Goal: Task Accomplishment & Management: Complete application form

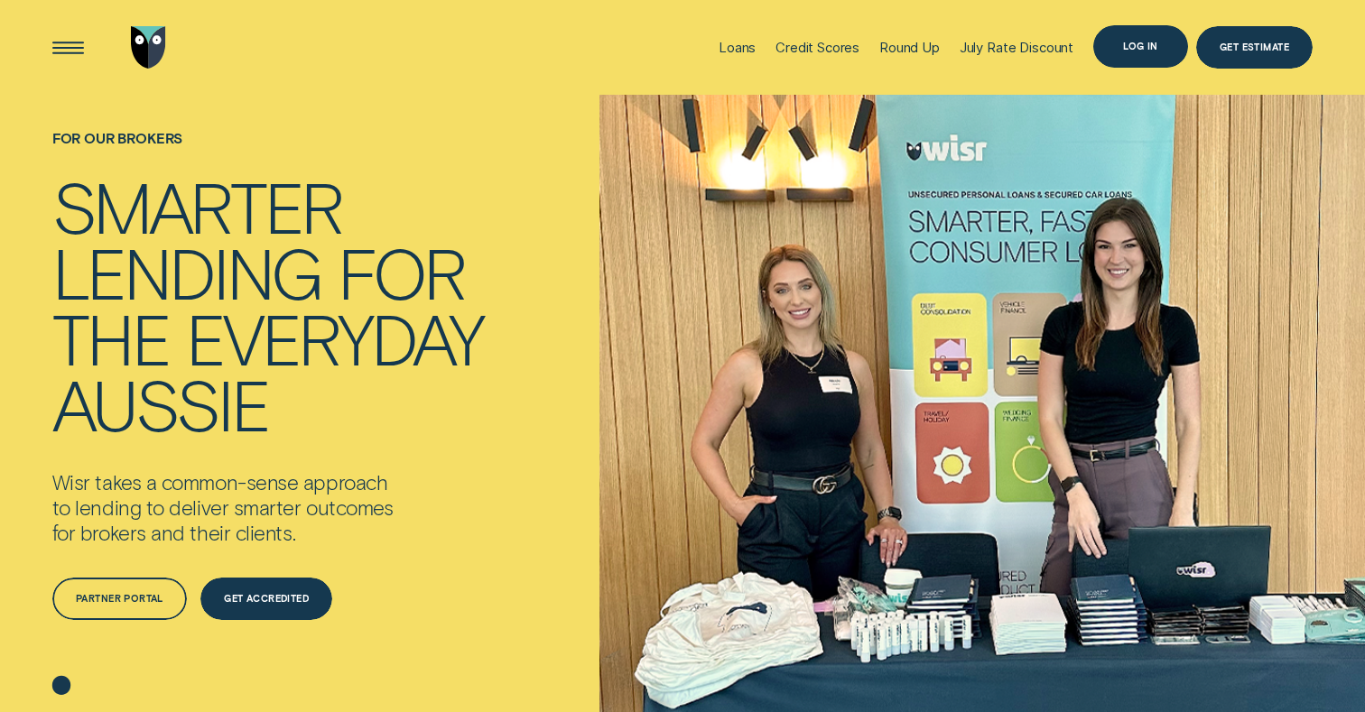
click at [1150, 56] on div "Log in" at bounding box center [1140, 46] width 95 height 42
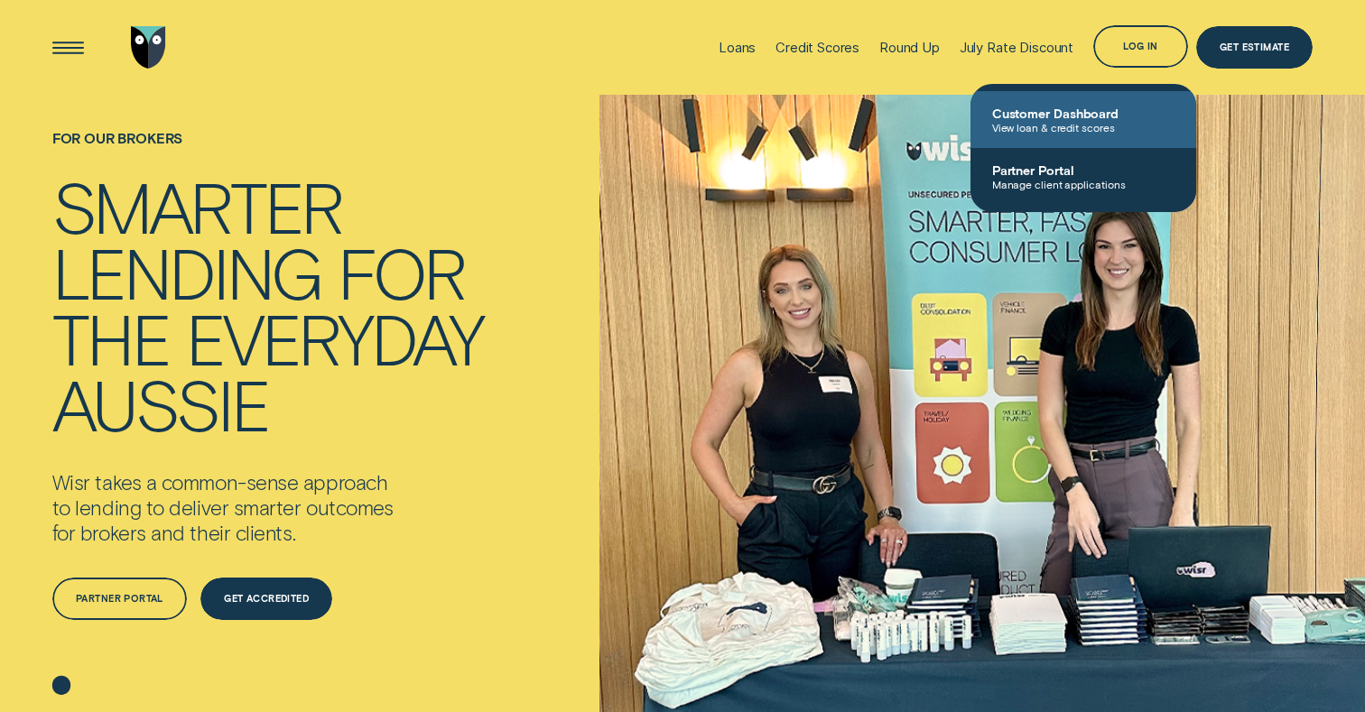
click at [1087, 113] on span "Customer Dashboard" at bounding box center [1083, 113] width 182 height 15
click at [1109, 118] on span "Customer Dashboard" at bounding box center [1083, 113] width 182 height 15
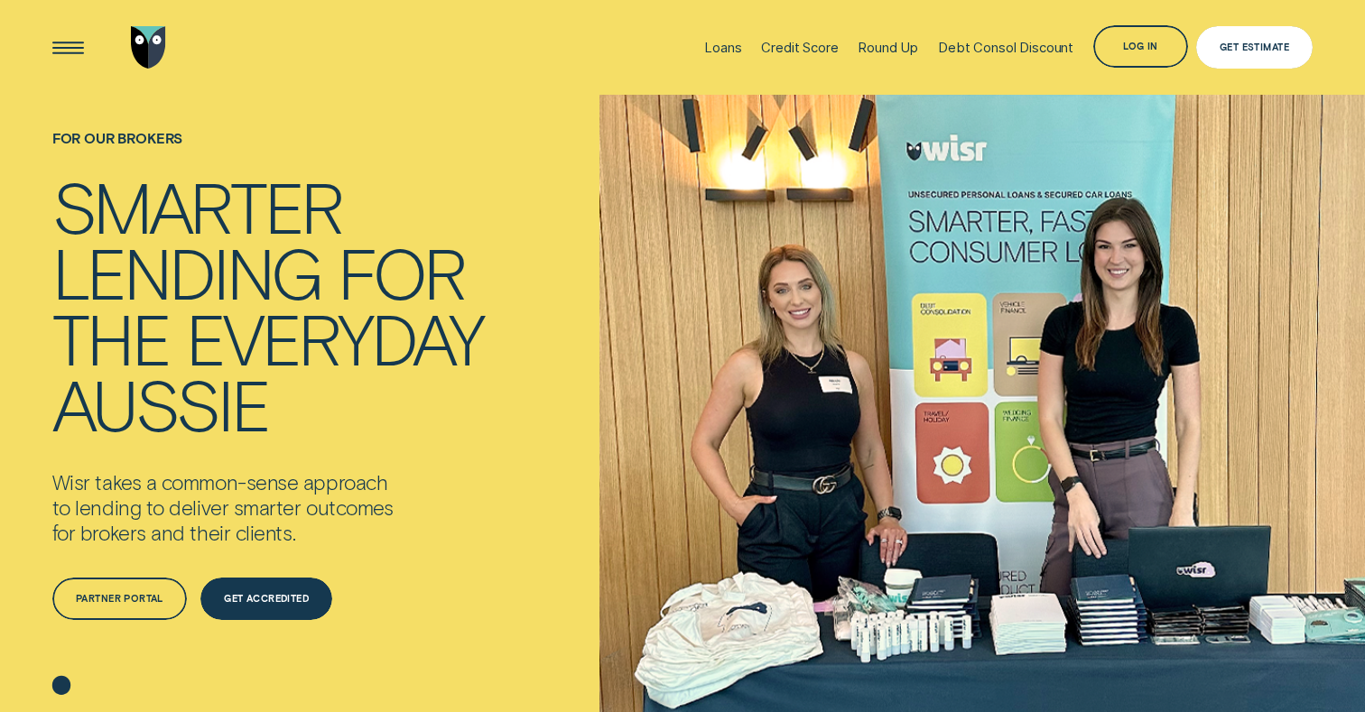
click at [1263, 52] on div "Get Estimate" at bounding box center [1254, 47] width 117 height 42
click at [1120, 38] on div "Log in" at bounding box center [1140, 46] width 95 height 42
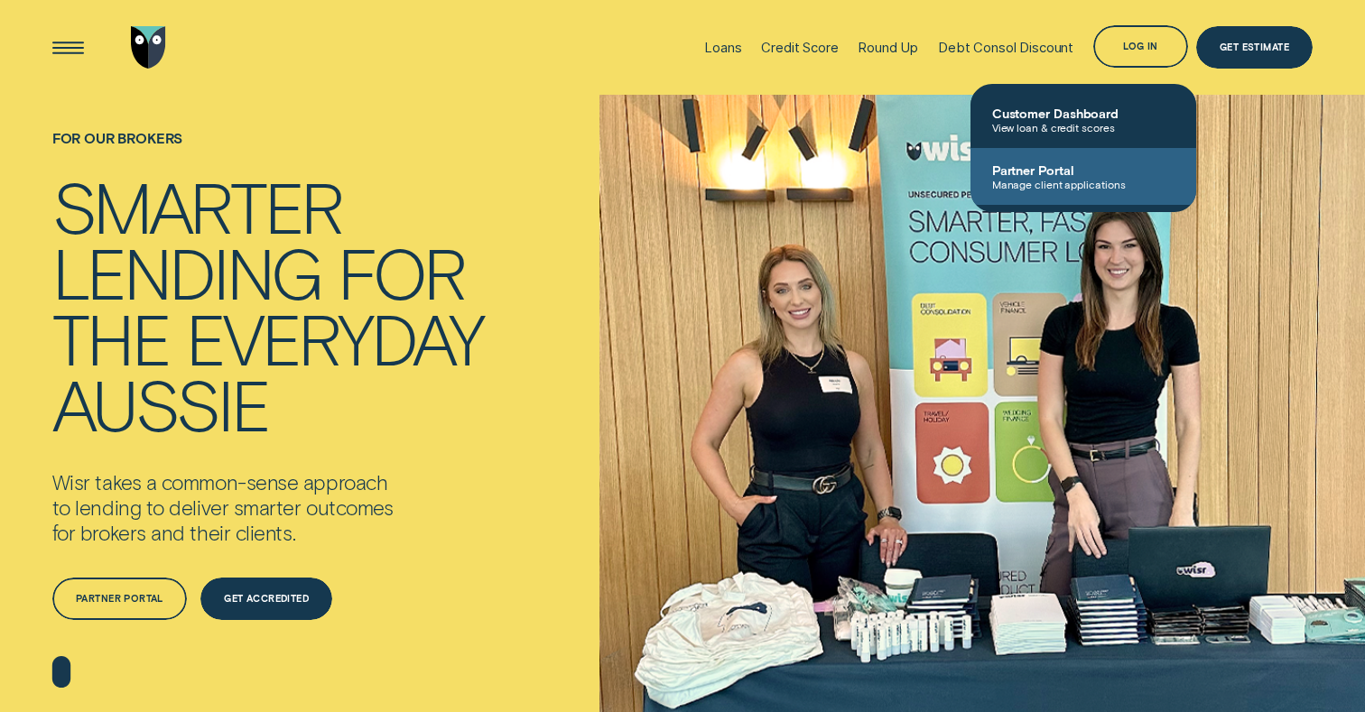
click at [1077, 173] on span "Partner Portal" at bounding box center [1083, 169] width 182 height 15
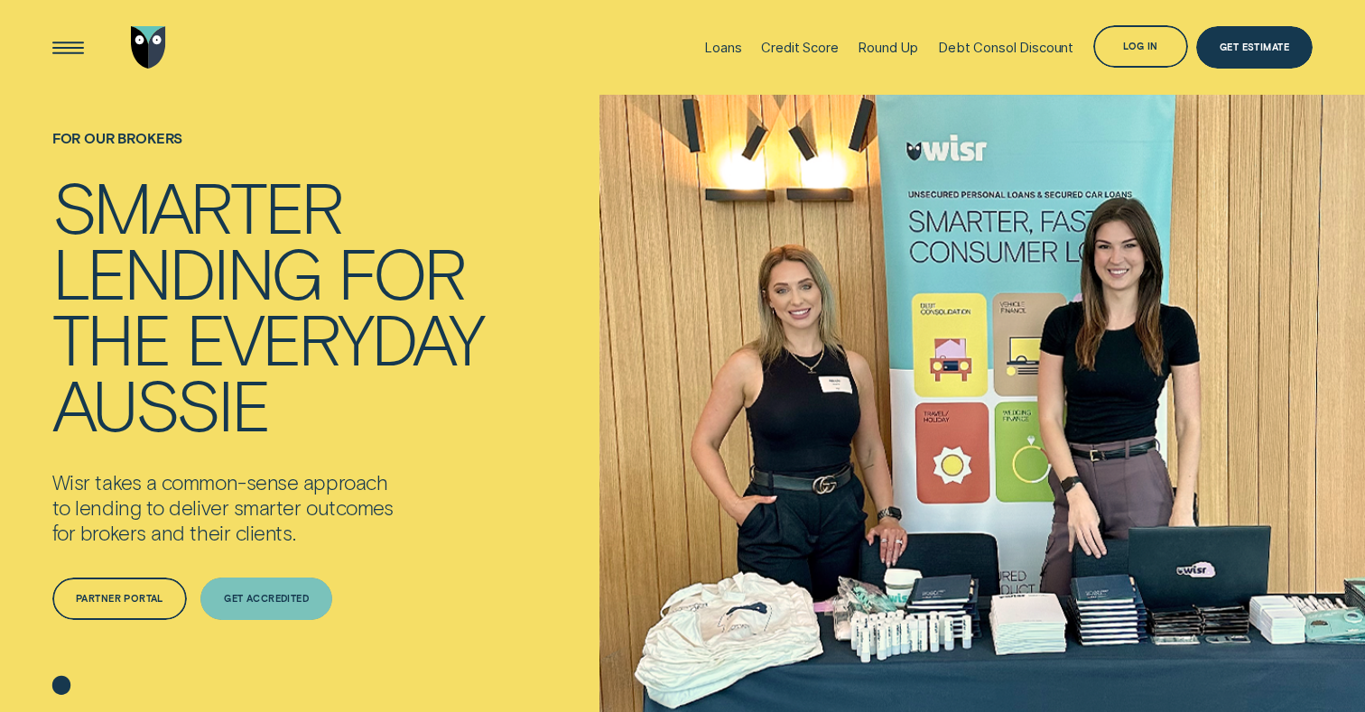
click at [261, 595] on div "Get Accredited" at bounding box center [266, 599] width 85 height 8
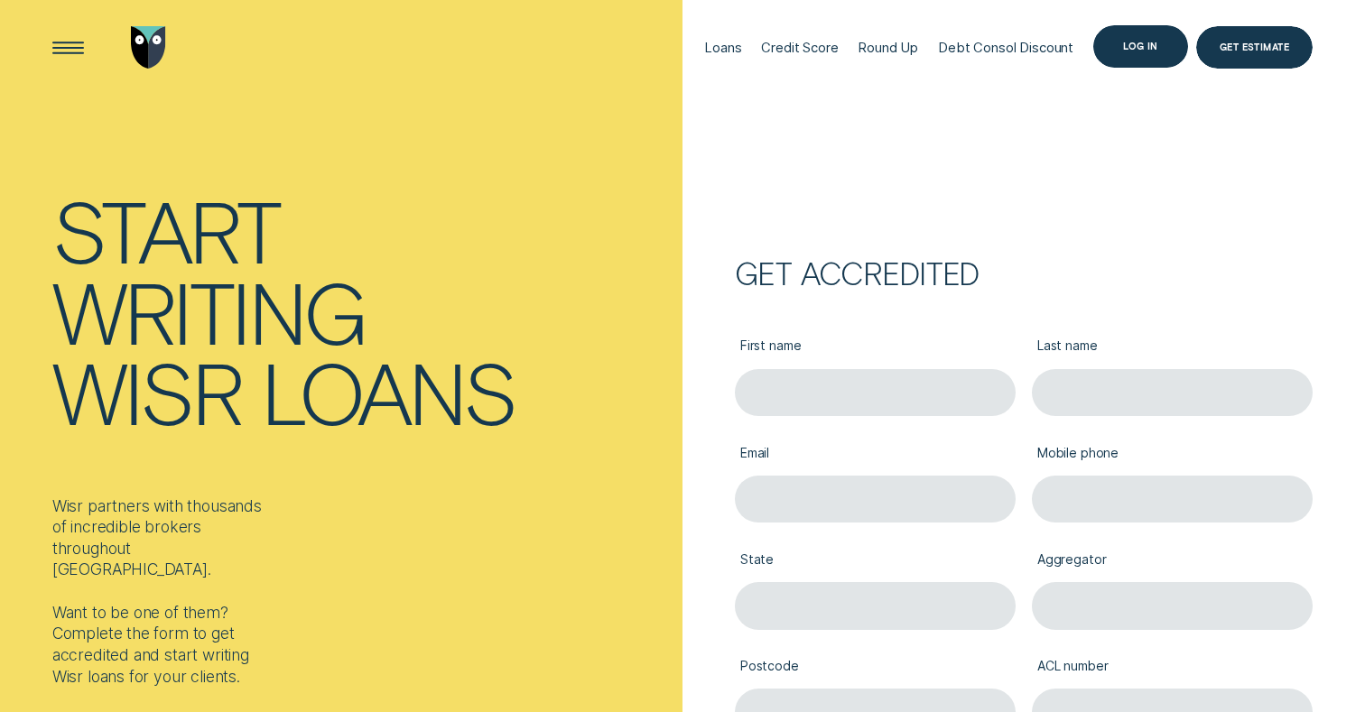
click at [1142, 52] on div "Log in" at bounding box center [1140, 46] width 95 height 42
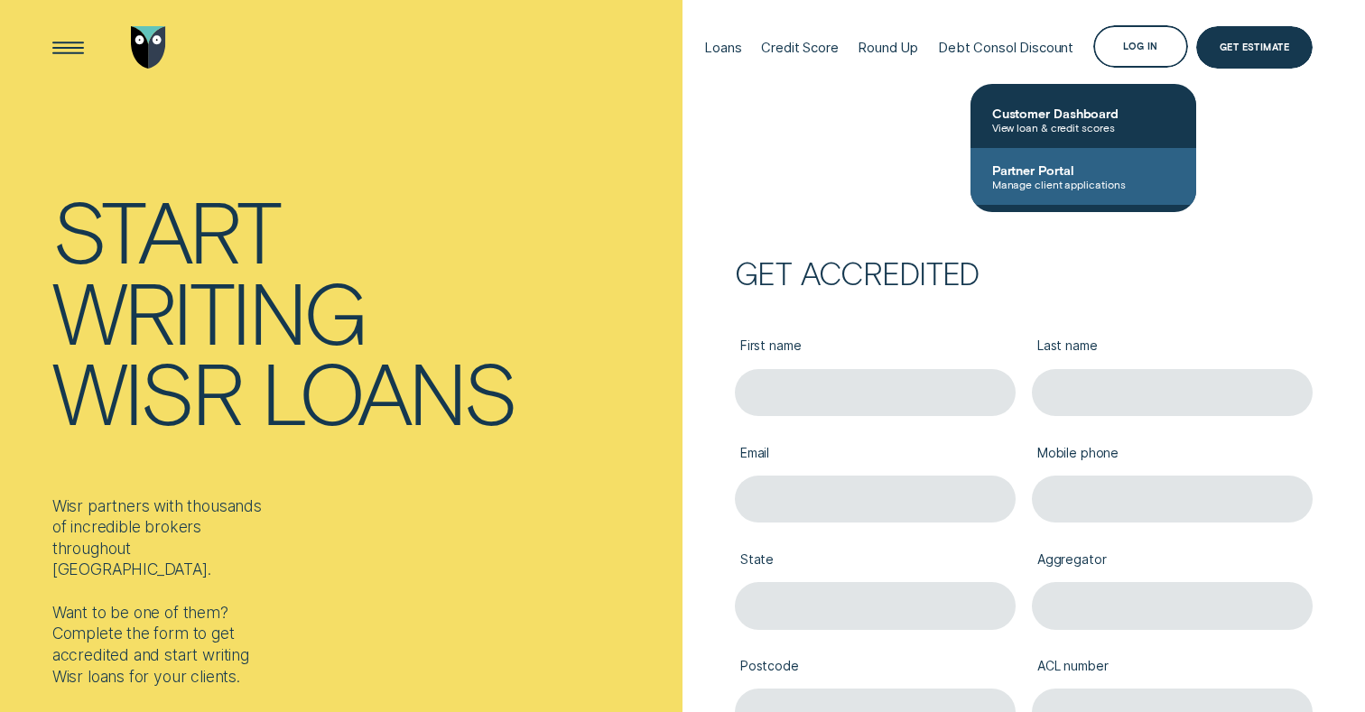
click at [1133, 185] on span "Manage client applications" at bounding box center [1083, 184] width 182 height 13
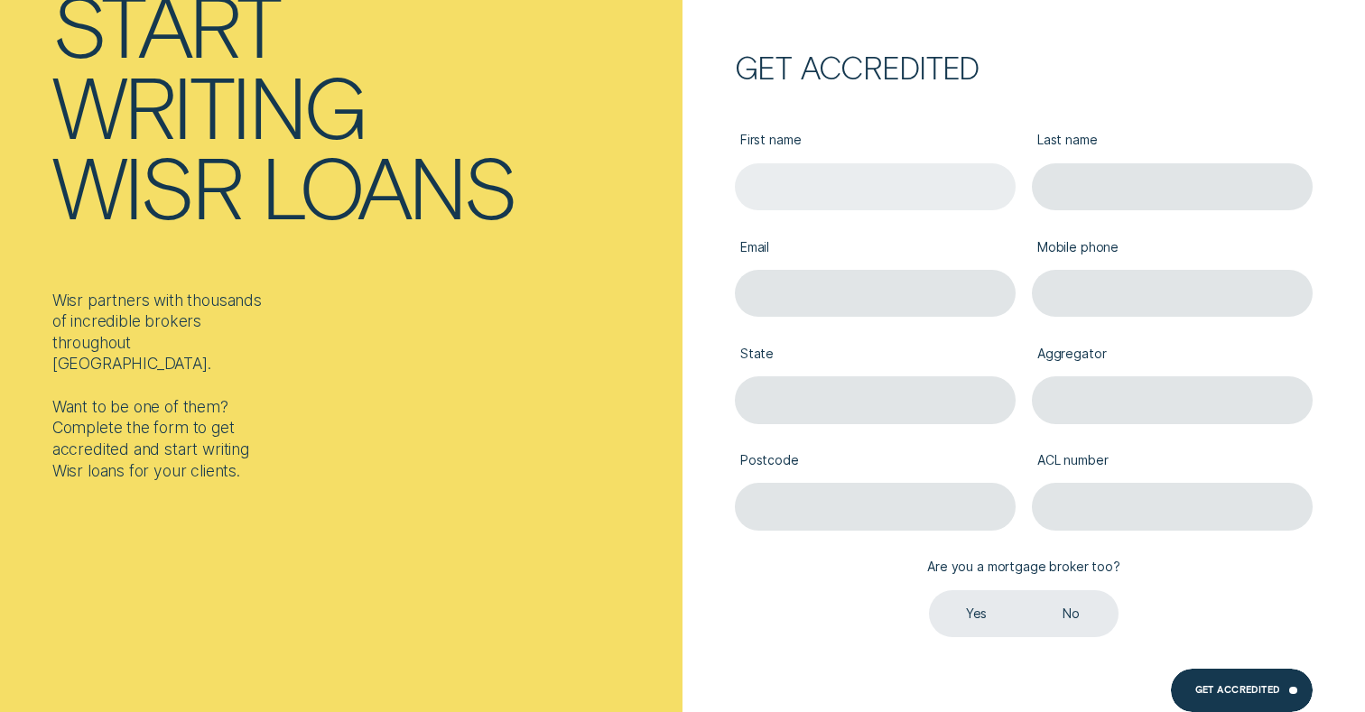
click at [831, 179] on input "First name" at bounding box center [876, 187] width 282 height 48
type input "[PERSON_NAME]"
type input "[PERSON_NAME][EMAIL_ADDRESS][DOMAIN_NAME]"
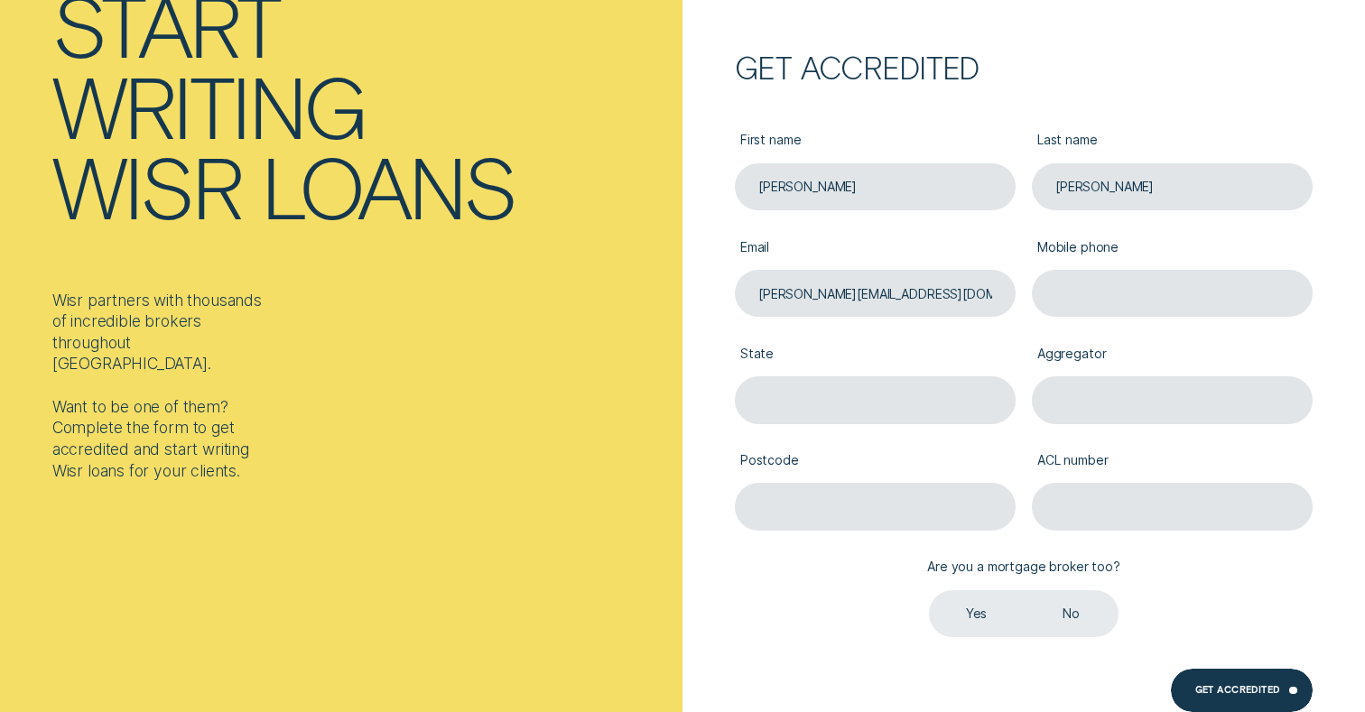
type input "0404601915"
type input "Please choose..."
type input "2322"
click at [822, 297] on input "[PERSON_NAME][EMAIL_ADDRESS][DOMAIN_NAME]" at bounding box center [876, 294] width 282 height 48
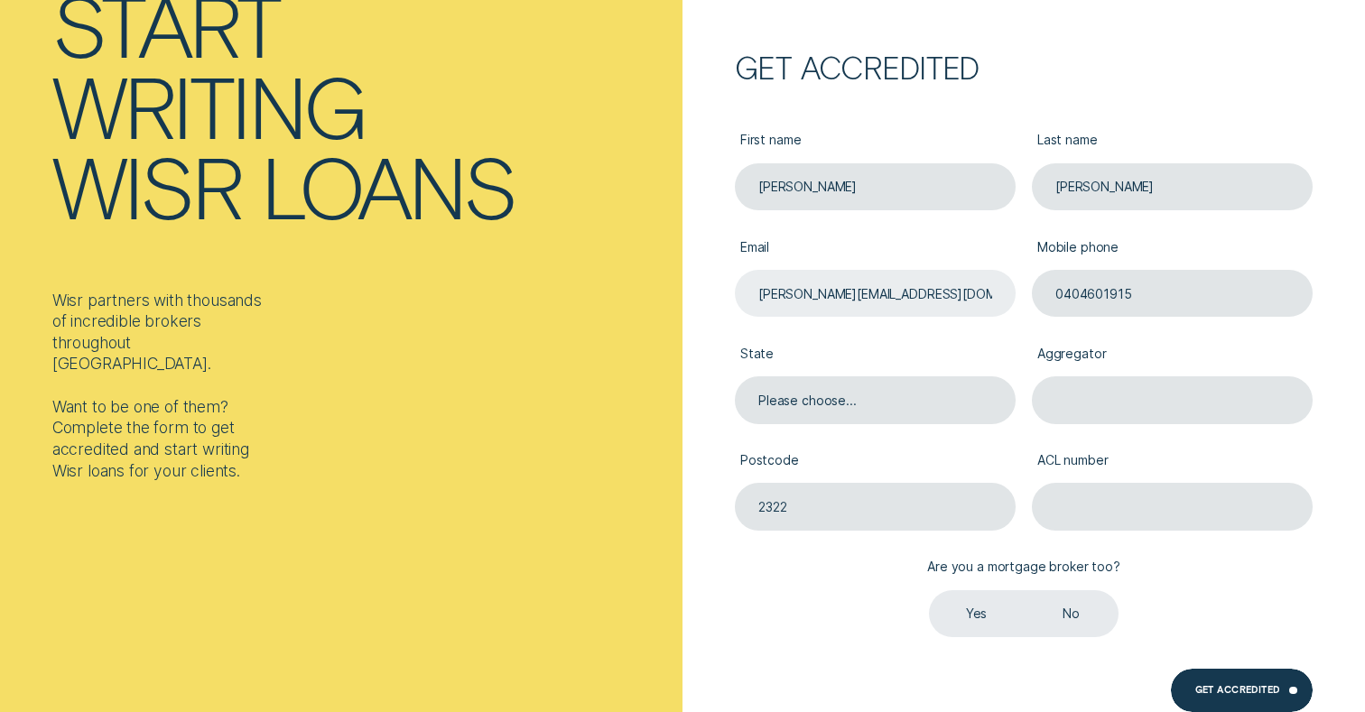
click at [822, 297] on input "[PERSON_NAME][EMAIL_ADDRESS][DOMAIN_NAME]" at bounding box center [876, 294] width 282 height 48
type input "[PERSON_NAME][EMAIL_ADDRESS][DOMAIN_NAME]"
click at [815, 408] on input "Please choose..." at bounding box center [876, 400] width 282 height 48
type input "P"
type input "[GEOGRAPHIC_DATA]"
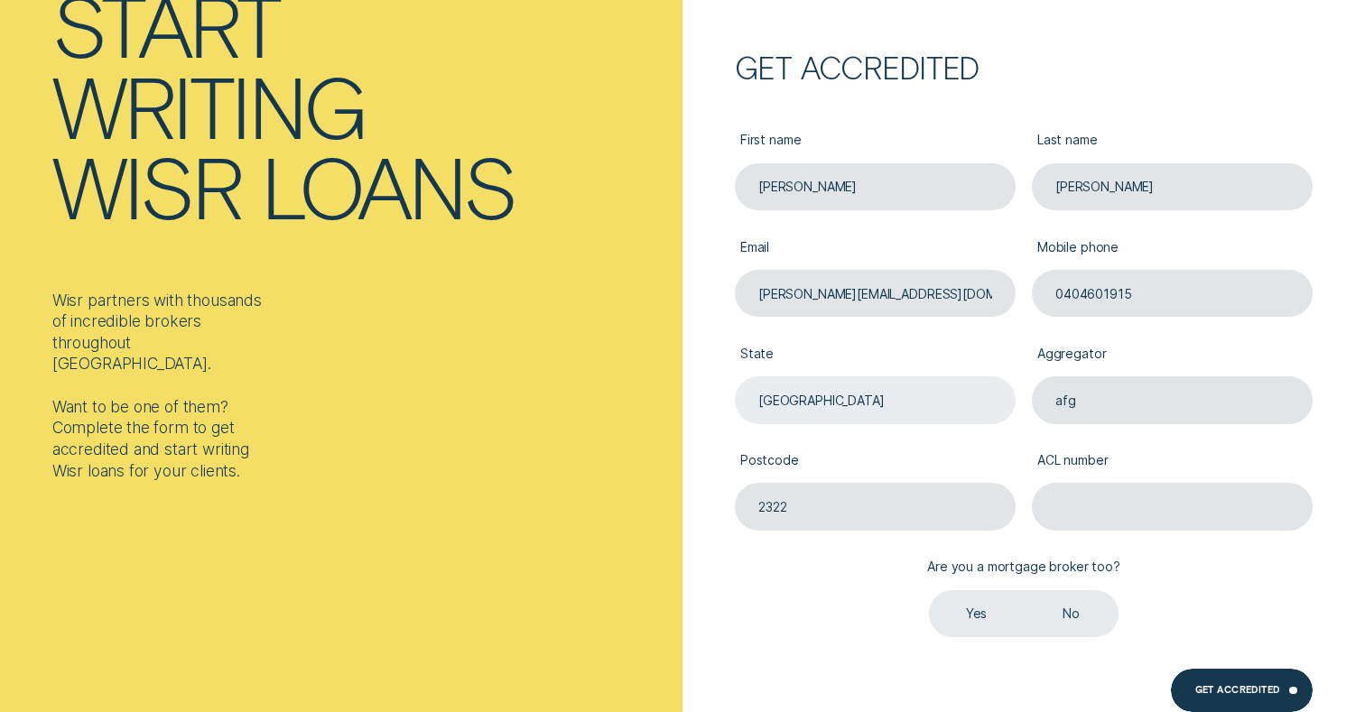
type input "afg"
click at [1094, 515] on input "ACL number" at bounding box center [1173, 507] width 282 height 48
click at [1076, 504] on input "ACL number" at bounding box center [1173, 507] width 282 height 48
click at [1082, 513] on input "ACL number" at bounding box center [1173, 507] width 282 height 48
type input "564223"
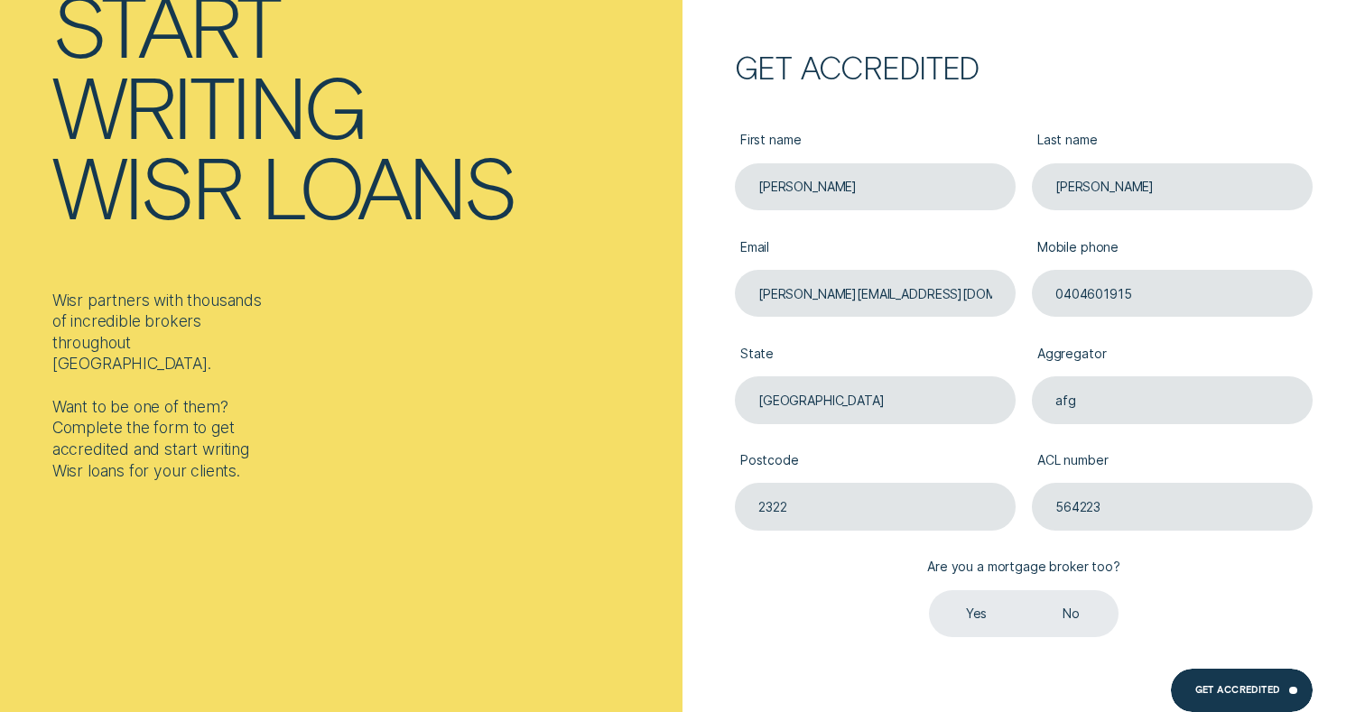
click at [977, 614] on label "Yes" at bounding box center [976, 614] width 95 height 48
click at [929, 590] on input "Yes" at bounding box center [929, 590] width 0 height 0
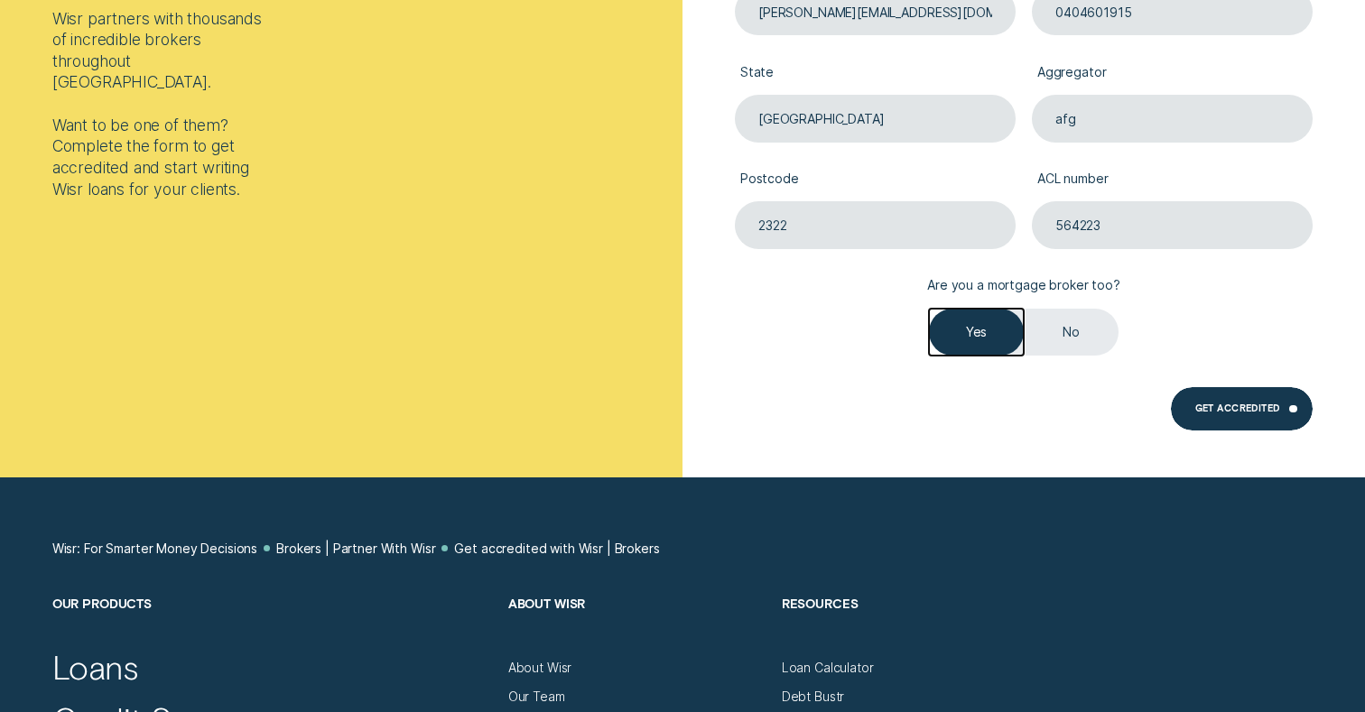
scroll to position [524, 0]
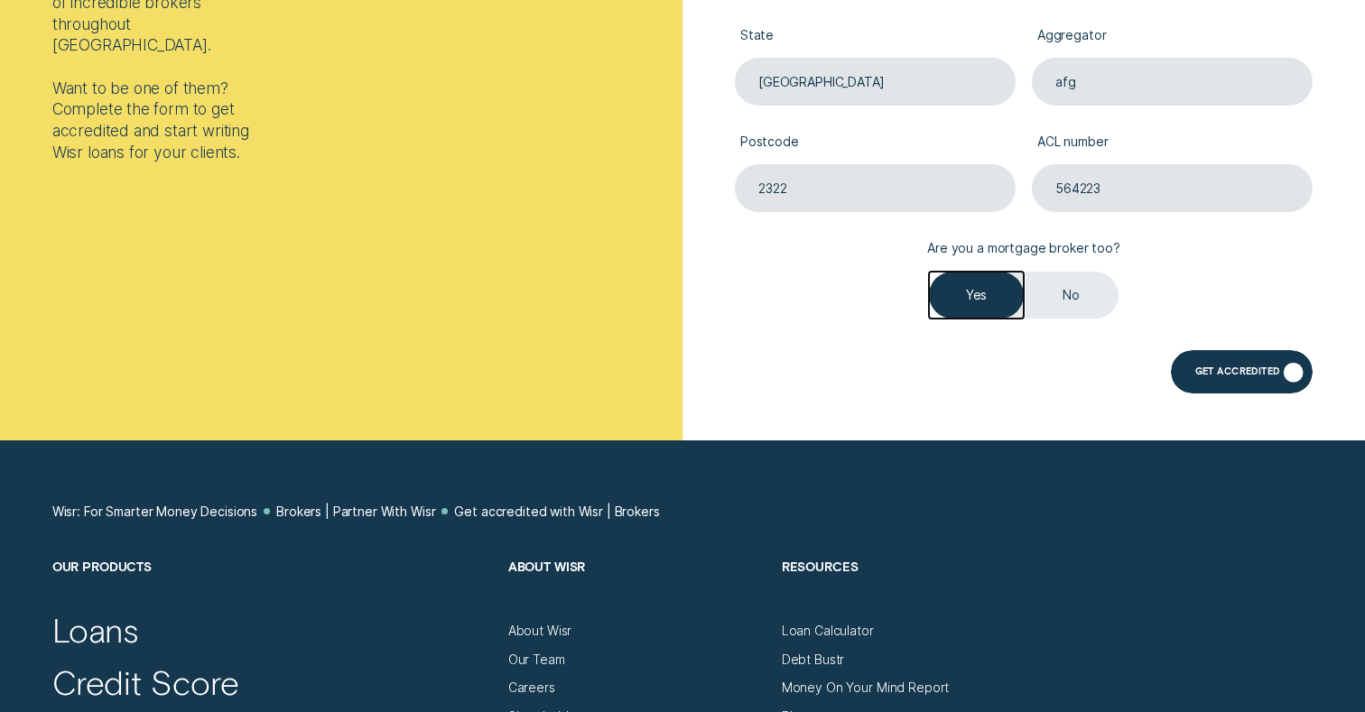
click at [1229, 365] on div "Get Accredited" at bounding box center [1241, 371] width 142 height 42
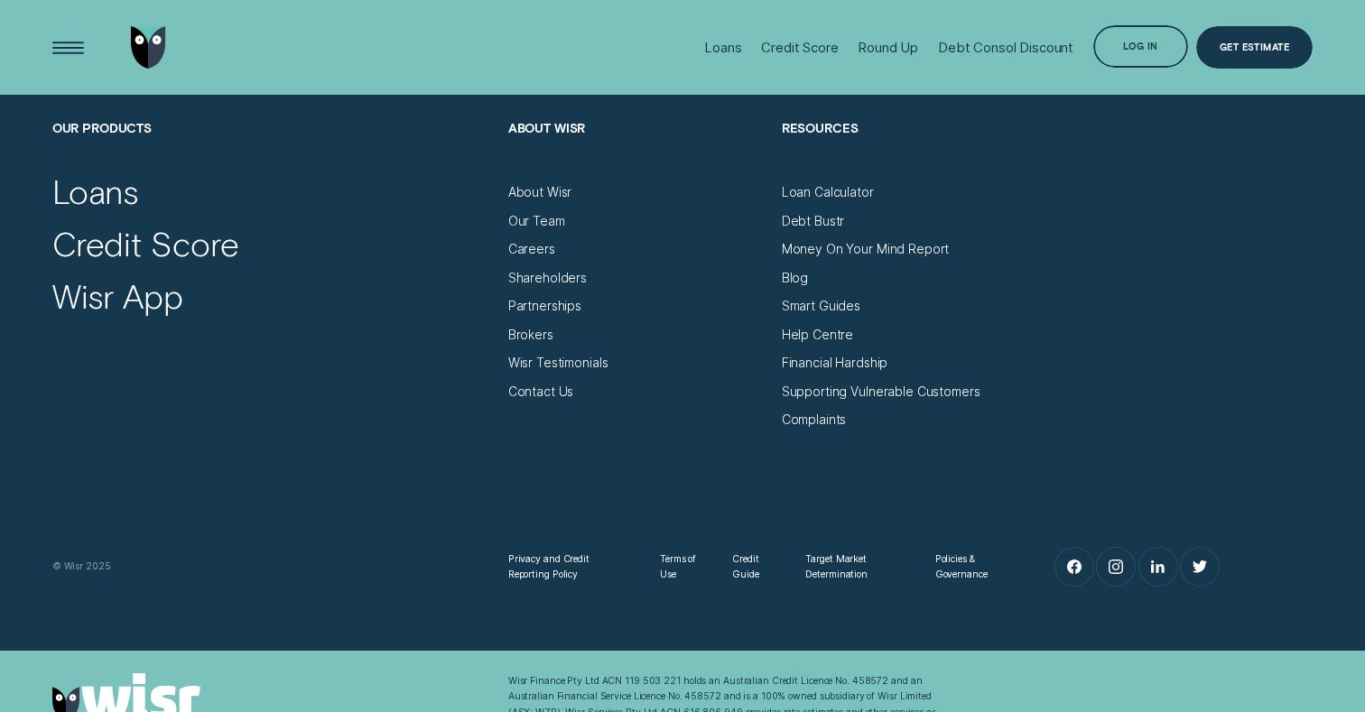
scroll to position [801, 0]
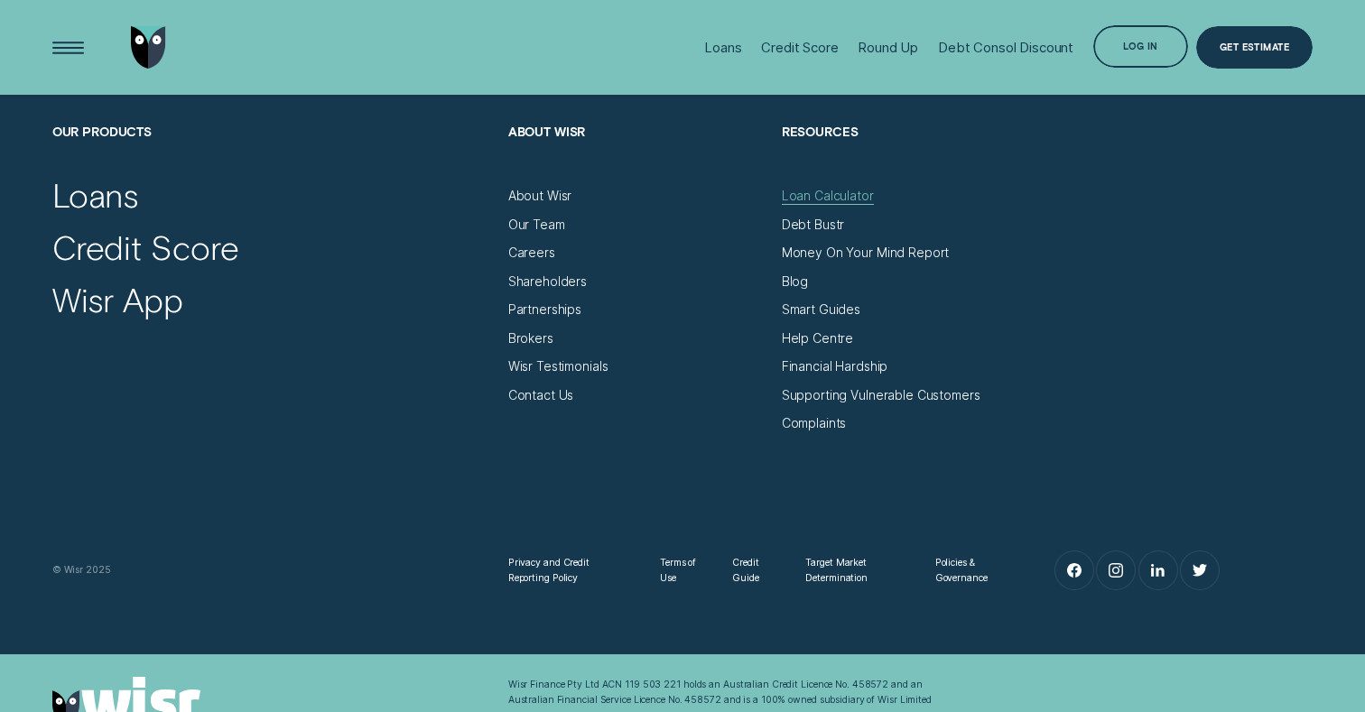
click at [818, 199] on div "Loan Calculator" at bounding box center [828, 196] width 92 height 16
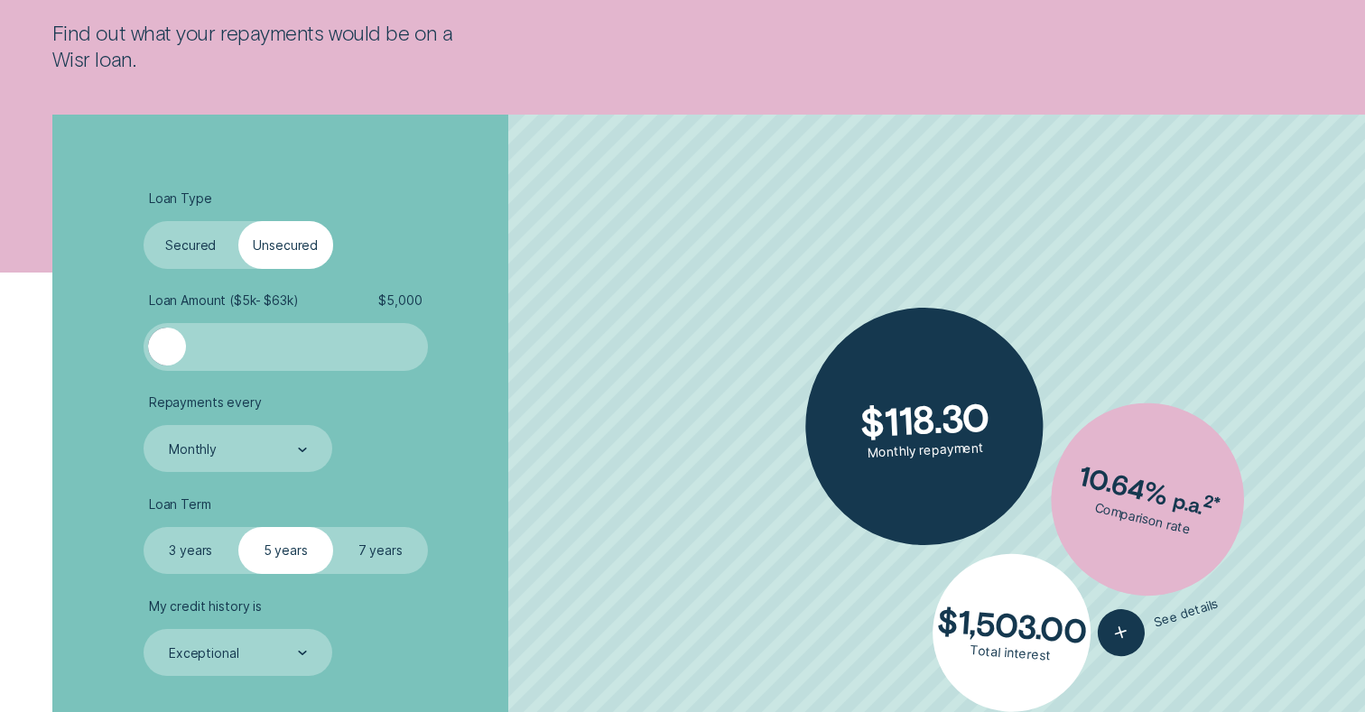
scroll to position [365, 0]
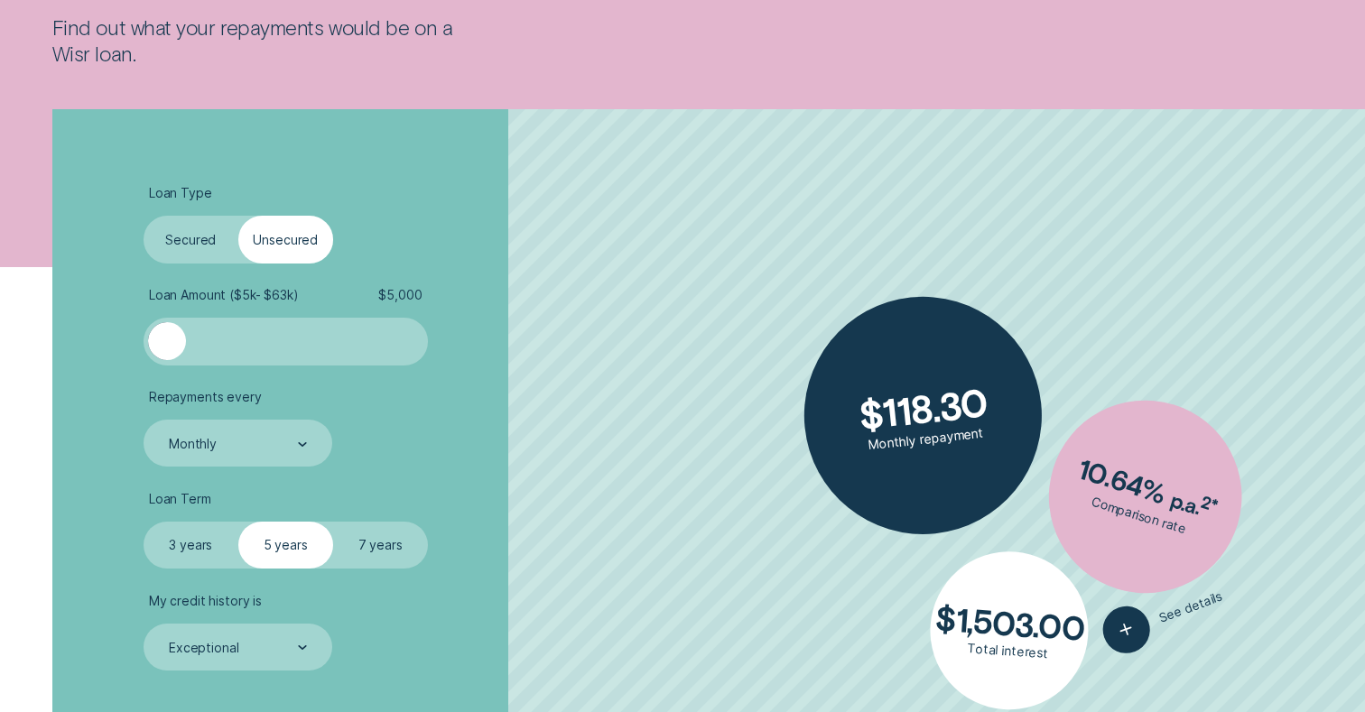
click at [271, 349] on div at bounding box center [285, 341] width 237 height 38
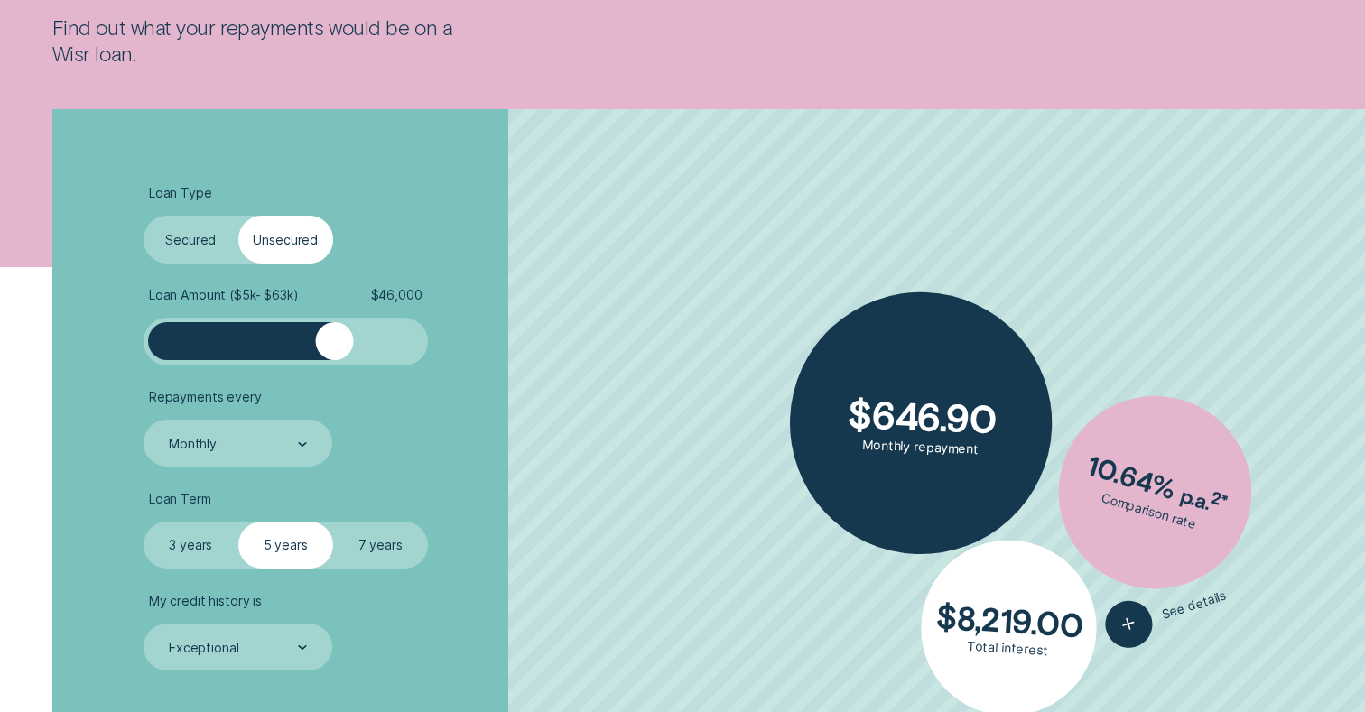
drag, startPoint x: 271, startPoint y: 349, endPoint x: 337, endPoint y: 356, distance: 66.2
click at [337, 356] on div at bounding box center [335, 341] width 38 height 38
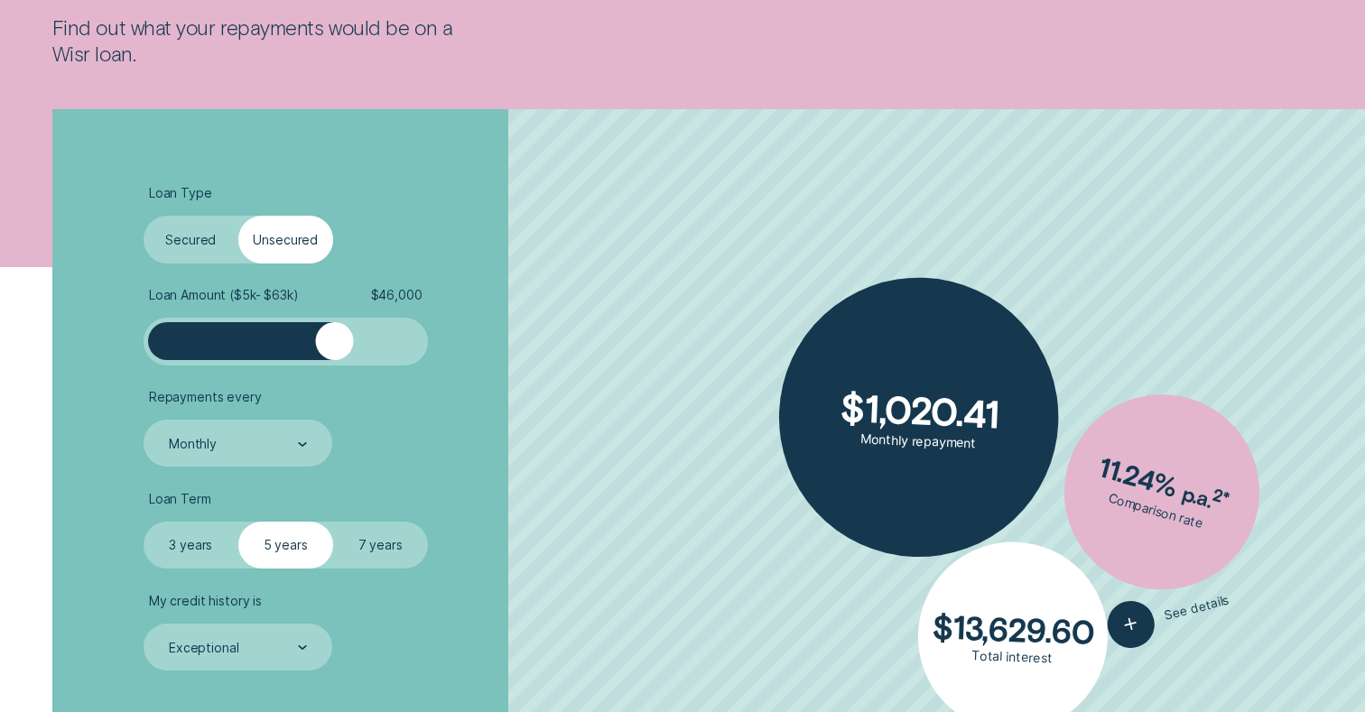
click at [335, 356] on div at bounding box center [335, 341] width 38 height 38
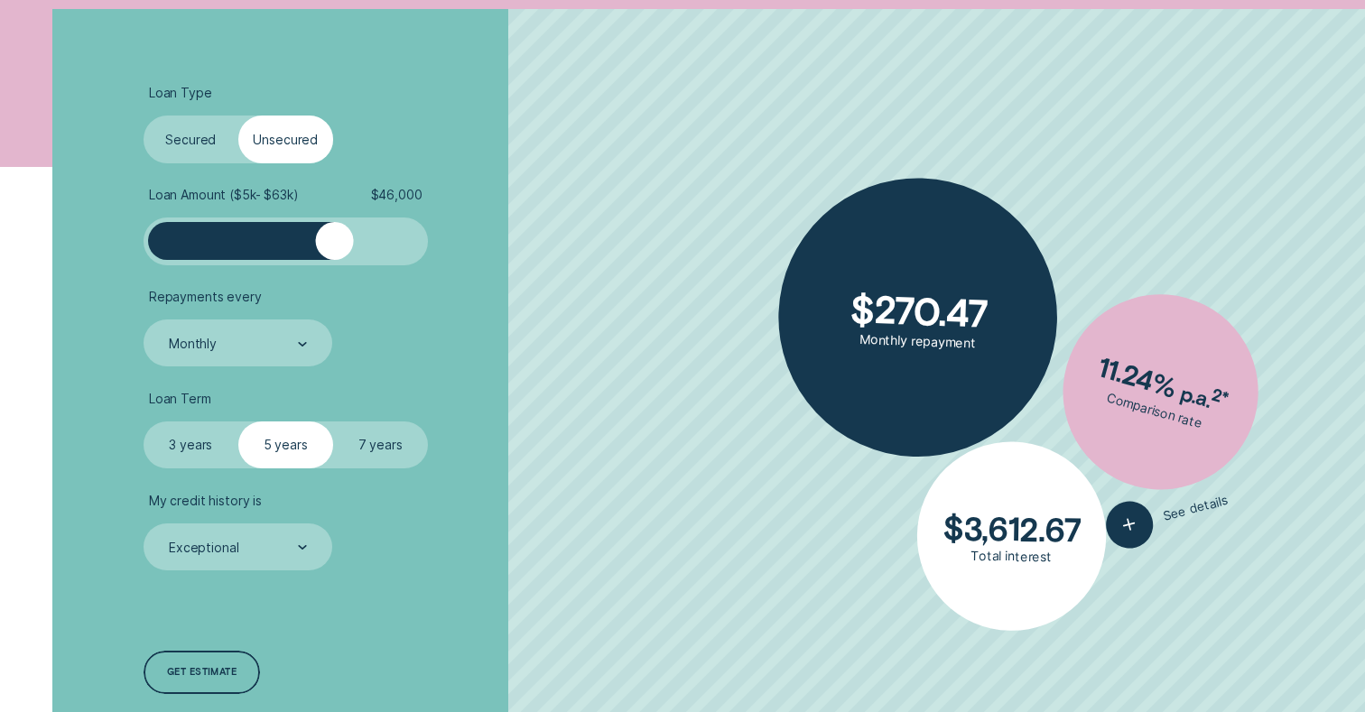
scroll to position [467, 0]
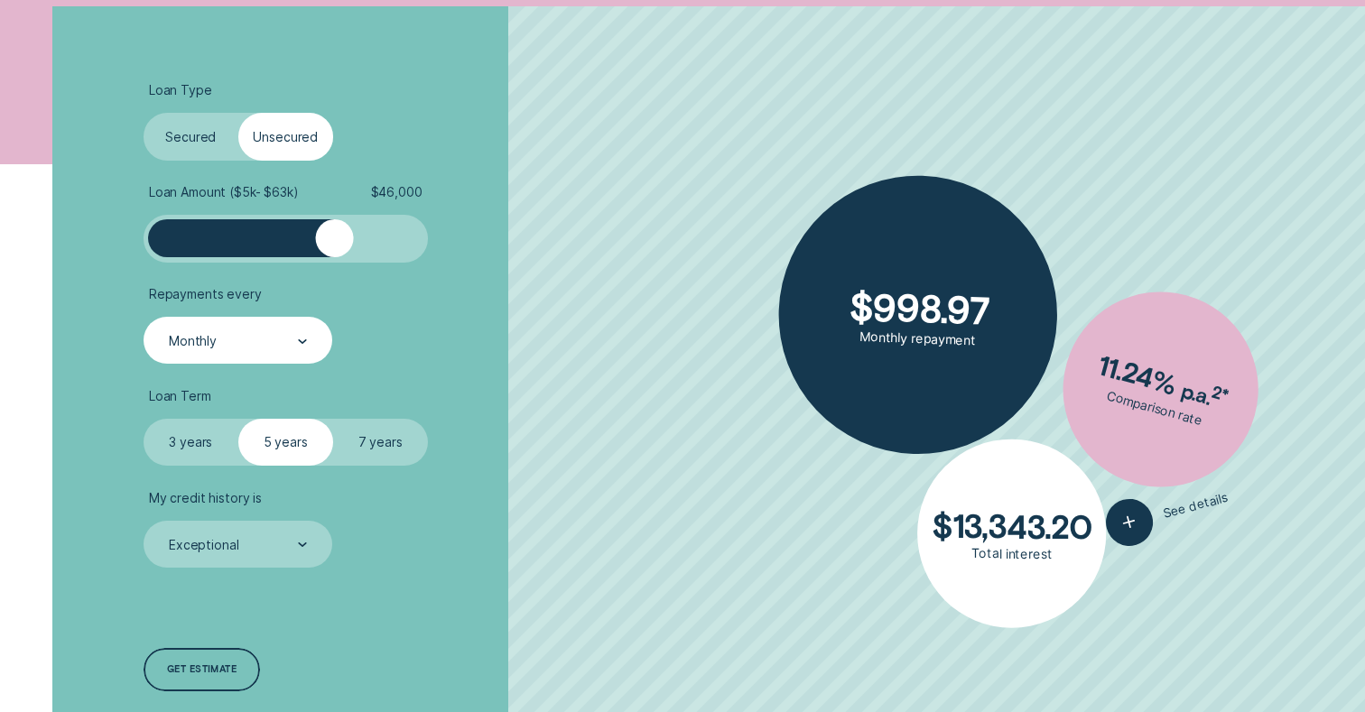
click at [287, 345] on div "Monthly" at bounding box center [237, 341] width 140 height 18
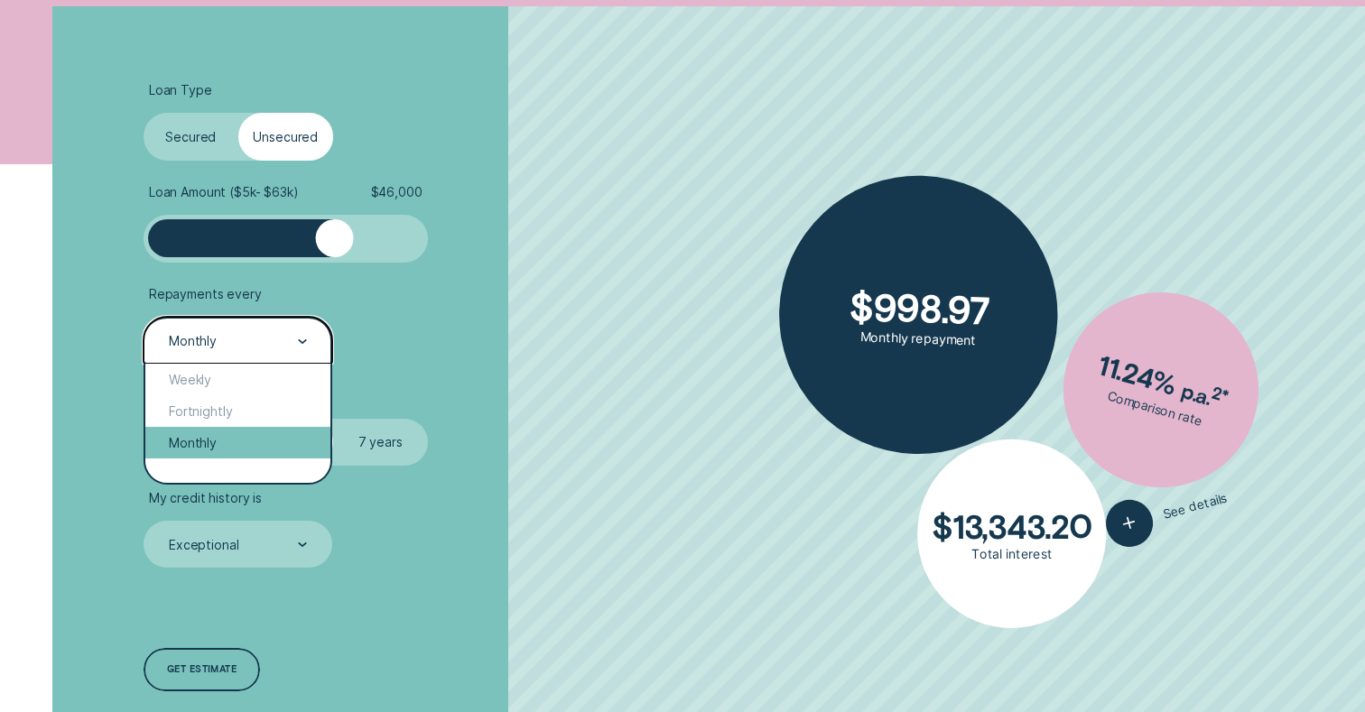
click at [218, 445] on div "Monthly" at bounding box center [237, 443] width 185 height 32
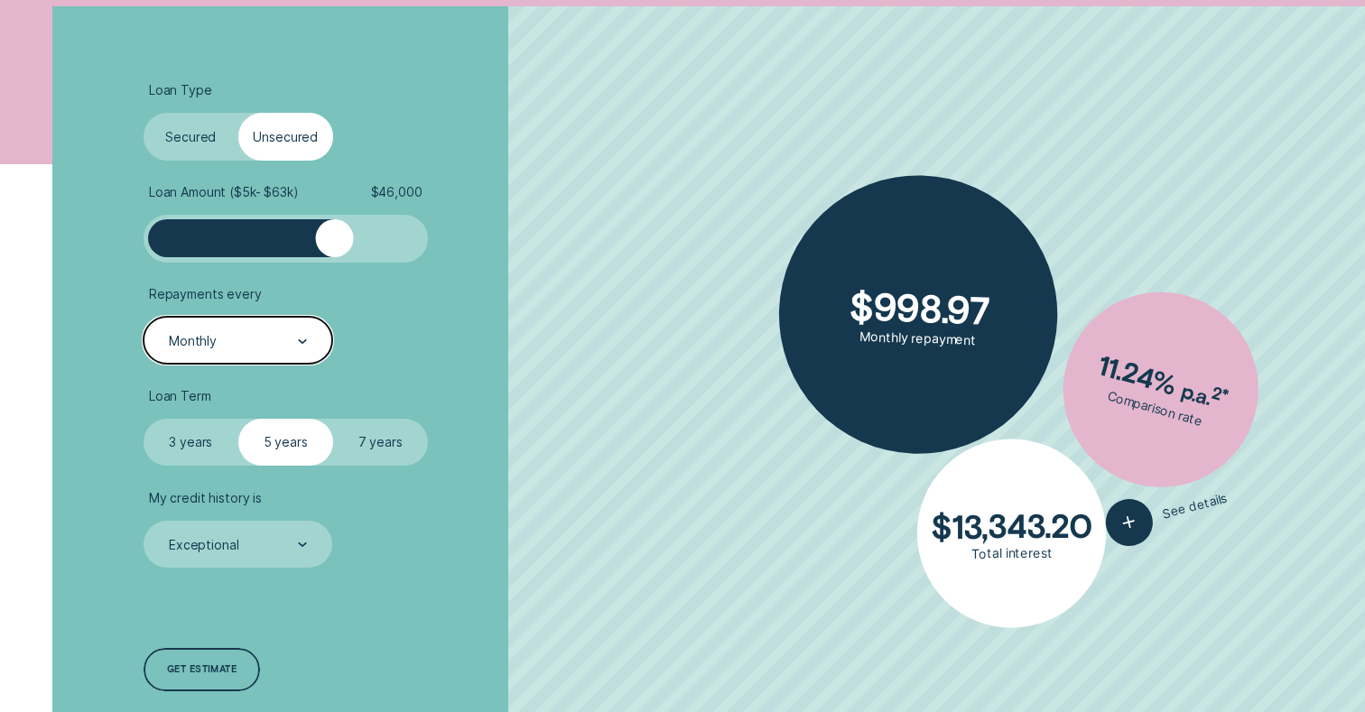
click at [385, 439] on label "7 years" at bounding box center [380, 443] width 95 height 48
click at [333, 419] on input "7 years" at bounding box center [333, 419] width 0 height 0
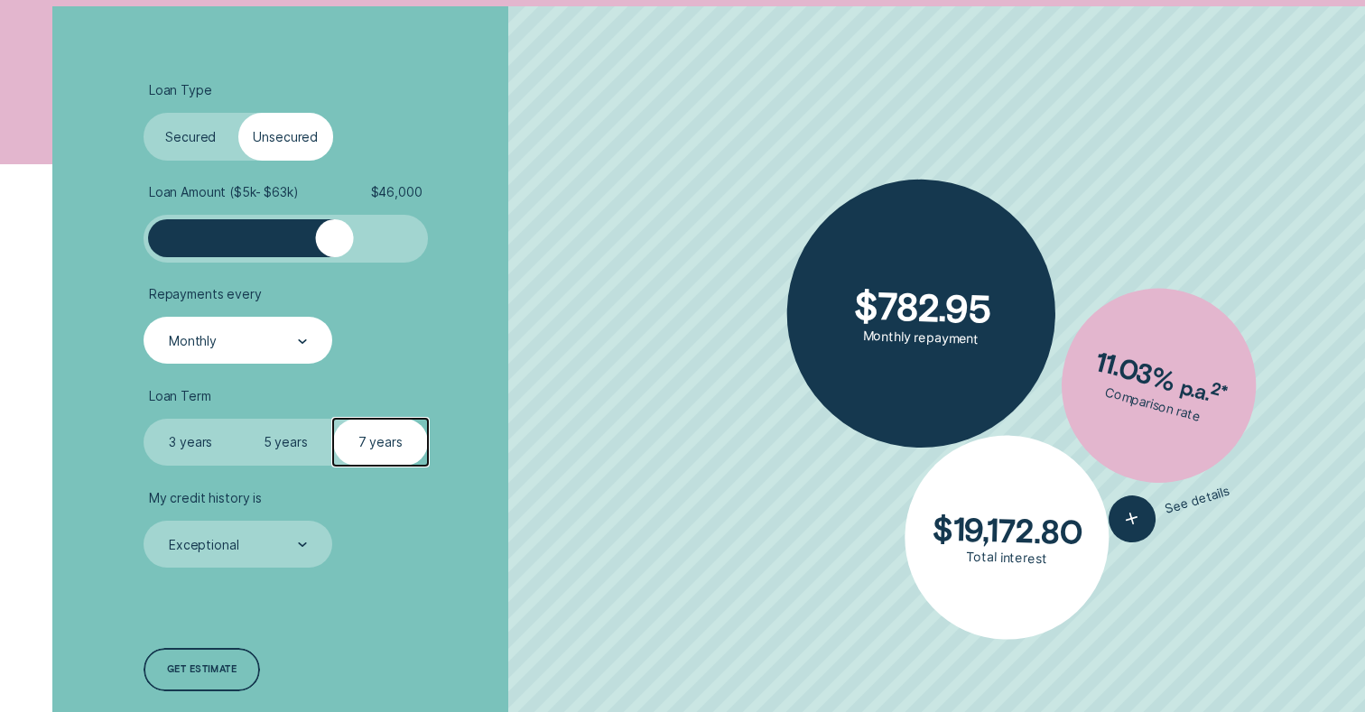
click at [295, 446] on label "5 years" at bounding box center [285, 443] width 95 height 48
click at [238, 419] on input "5 years" at bounding box center [238, 419] width 0 height 0
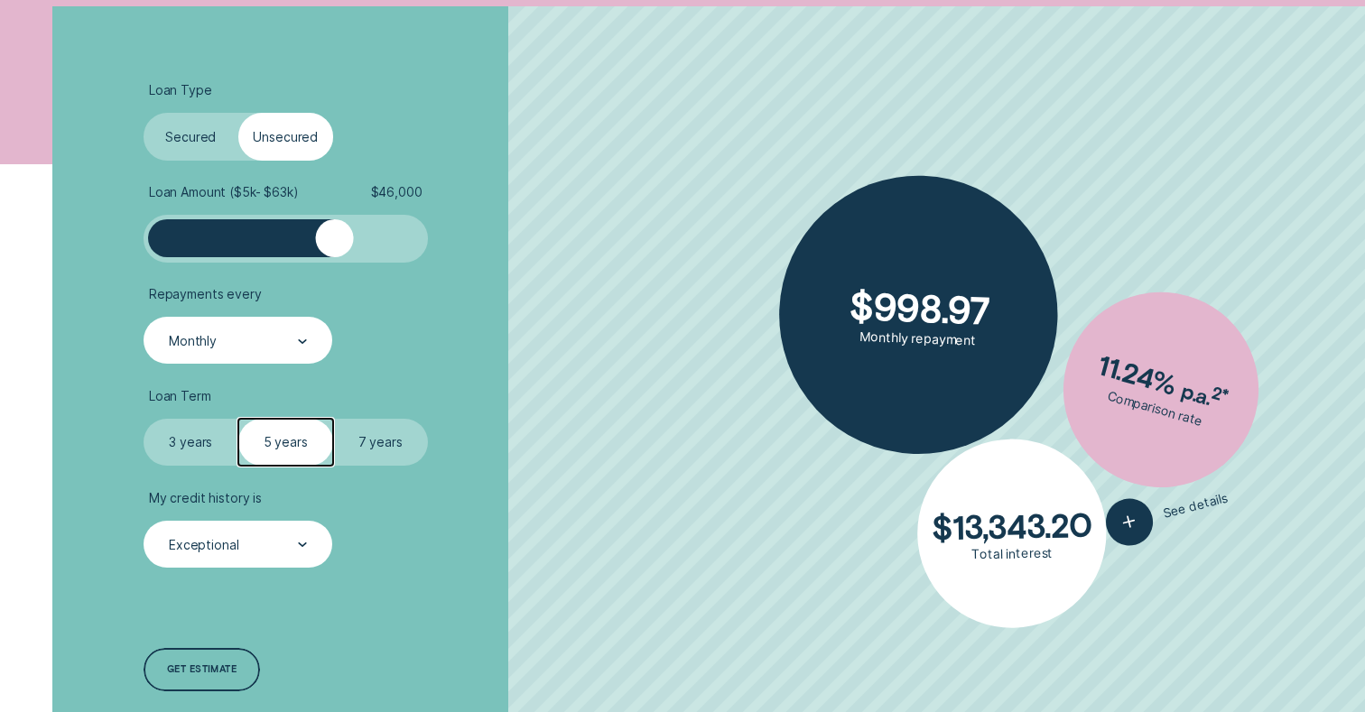
click at [310, 550] on div "Exceptional" at bounding box center [237, 545] width 189 height 48
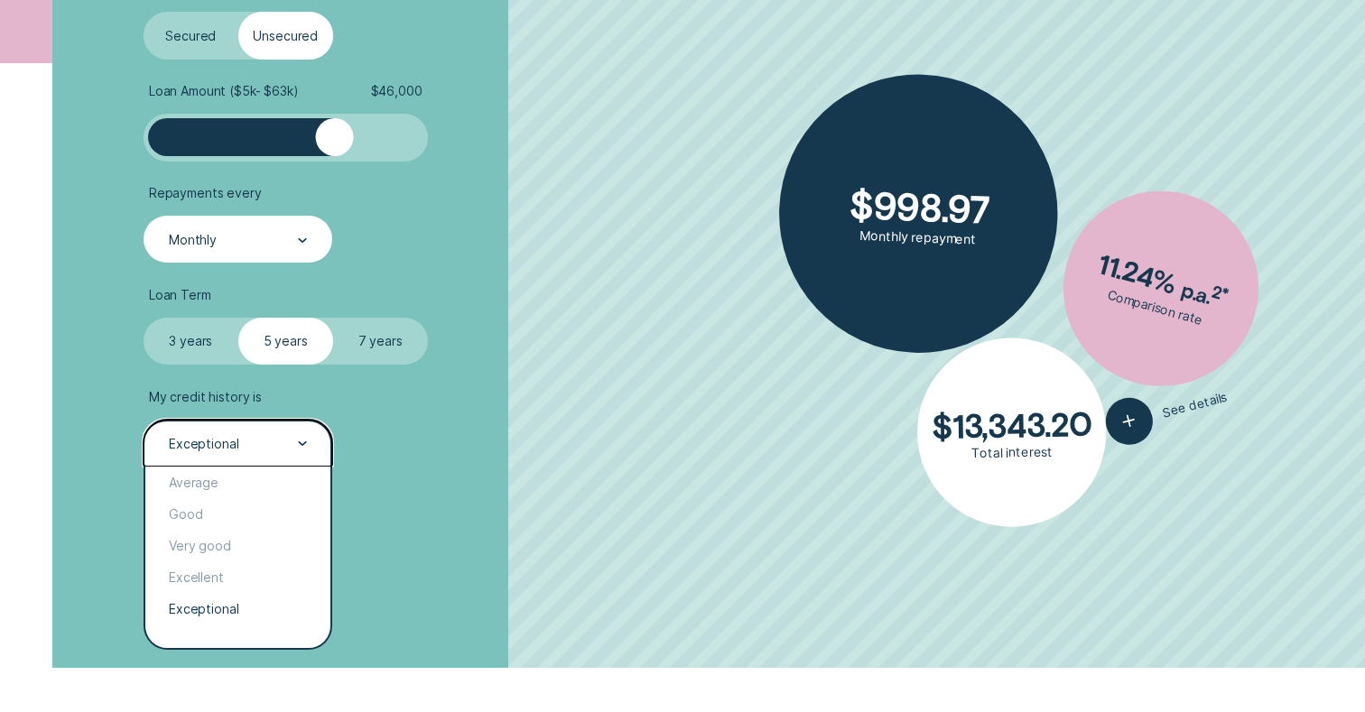
scroll to position [574, 0]
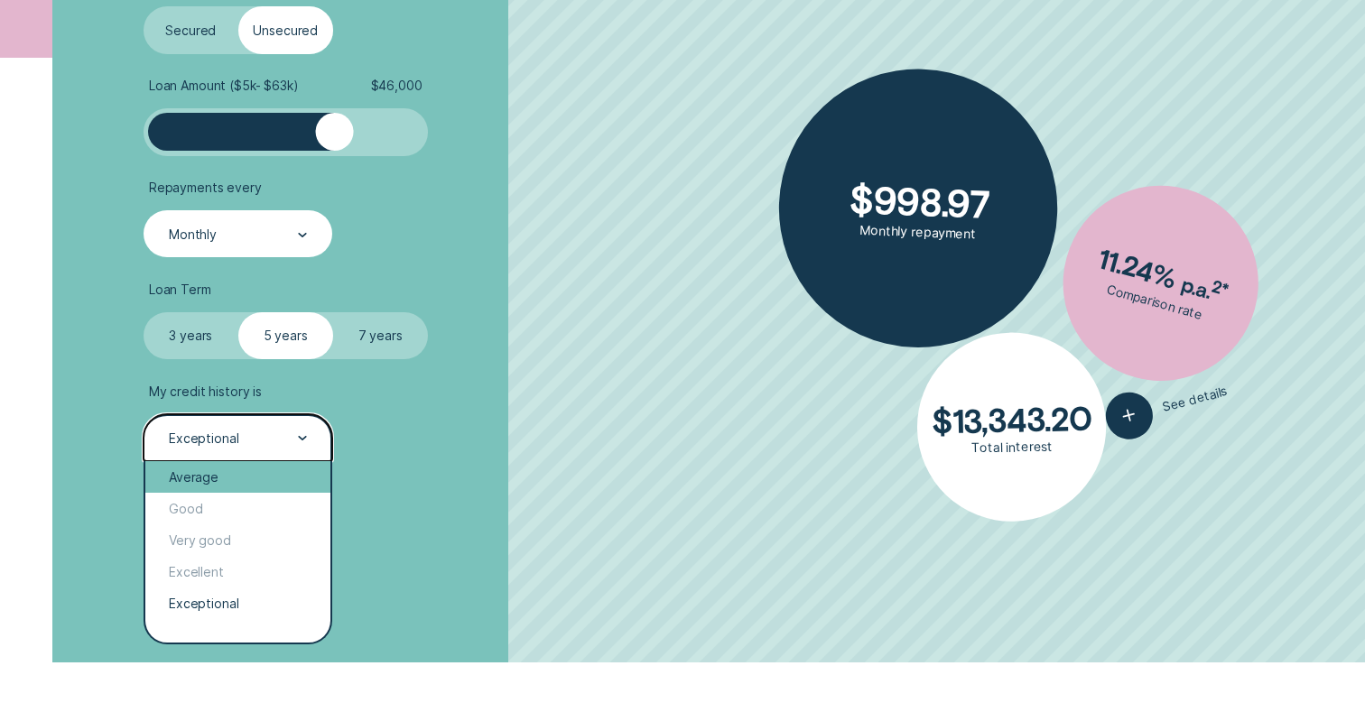
click at [229, 485] on div "Average" at bounding box center [237, 477] width 185 height 32
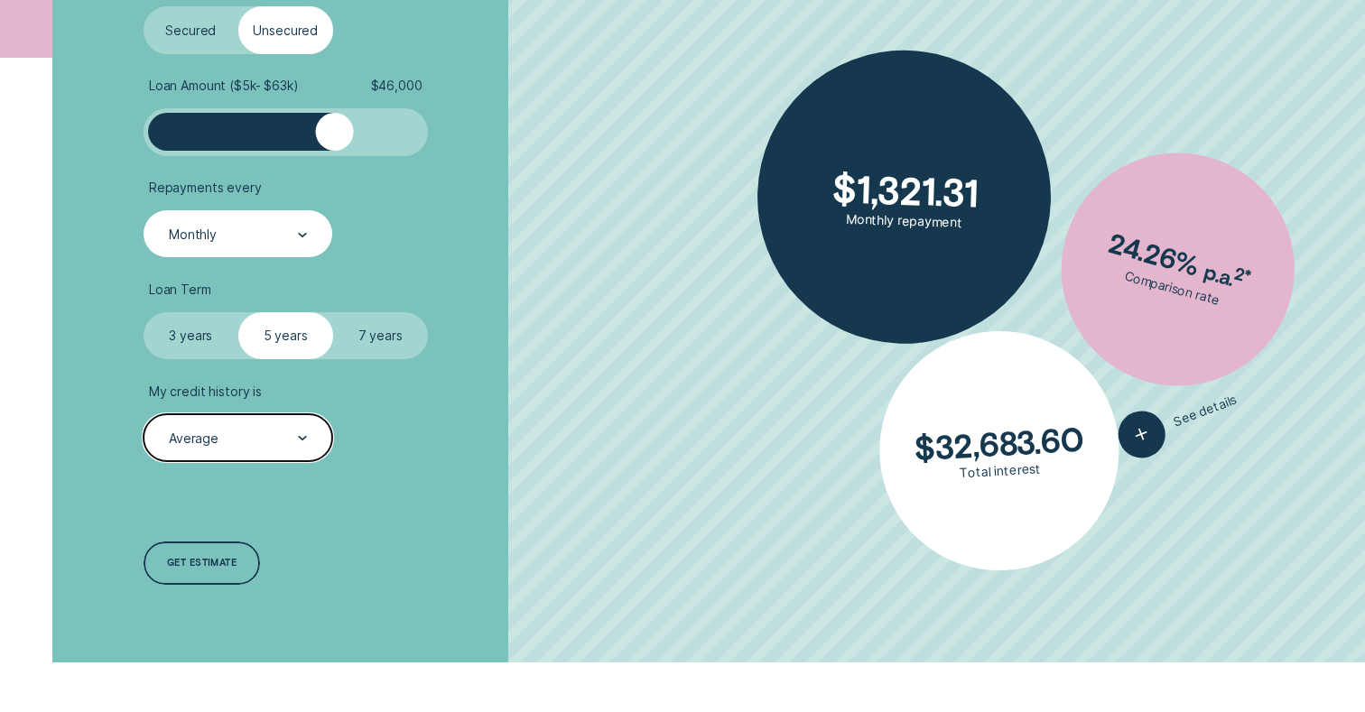
click at [280, 250] on div "Monthly" at bounding box center [237, 234] width 189 height 48
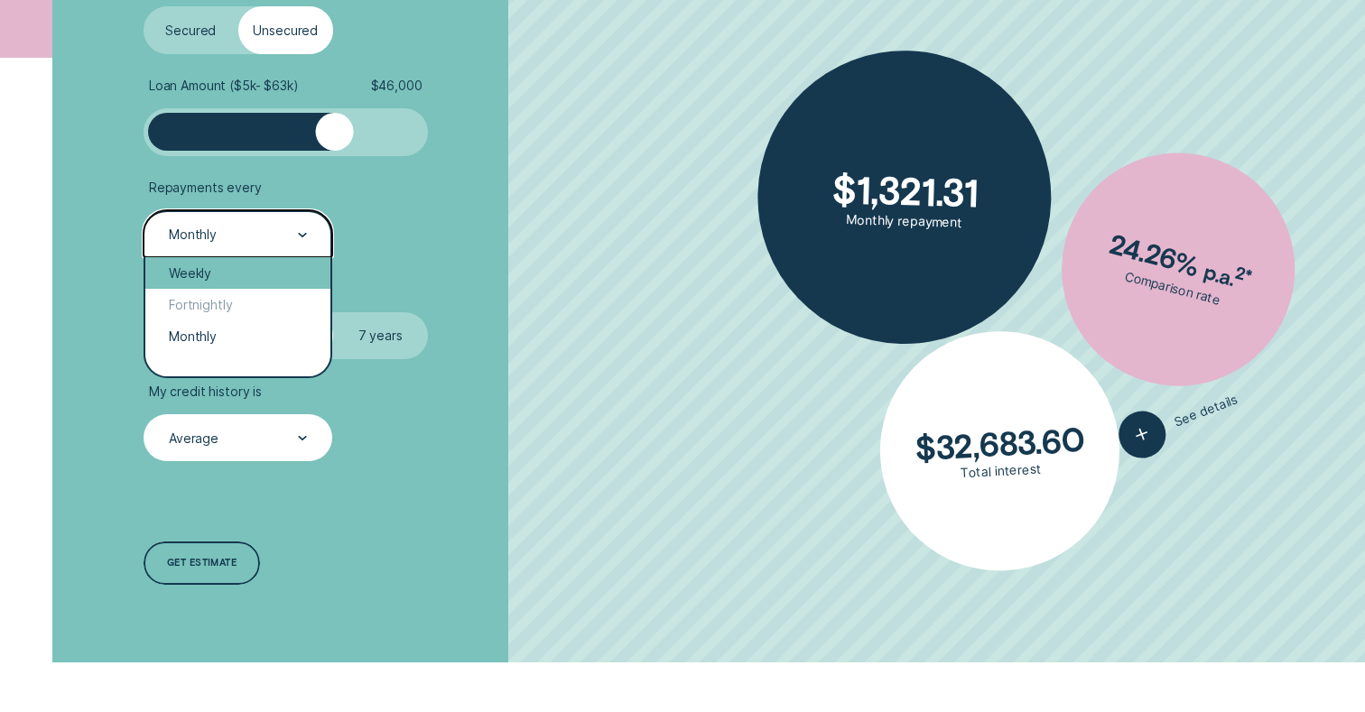
click at [230, 274] on div "Weekly" at bounding box center [237, 273] width 185 height 32
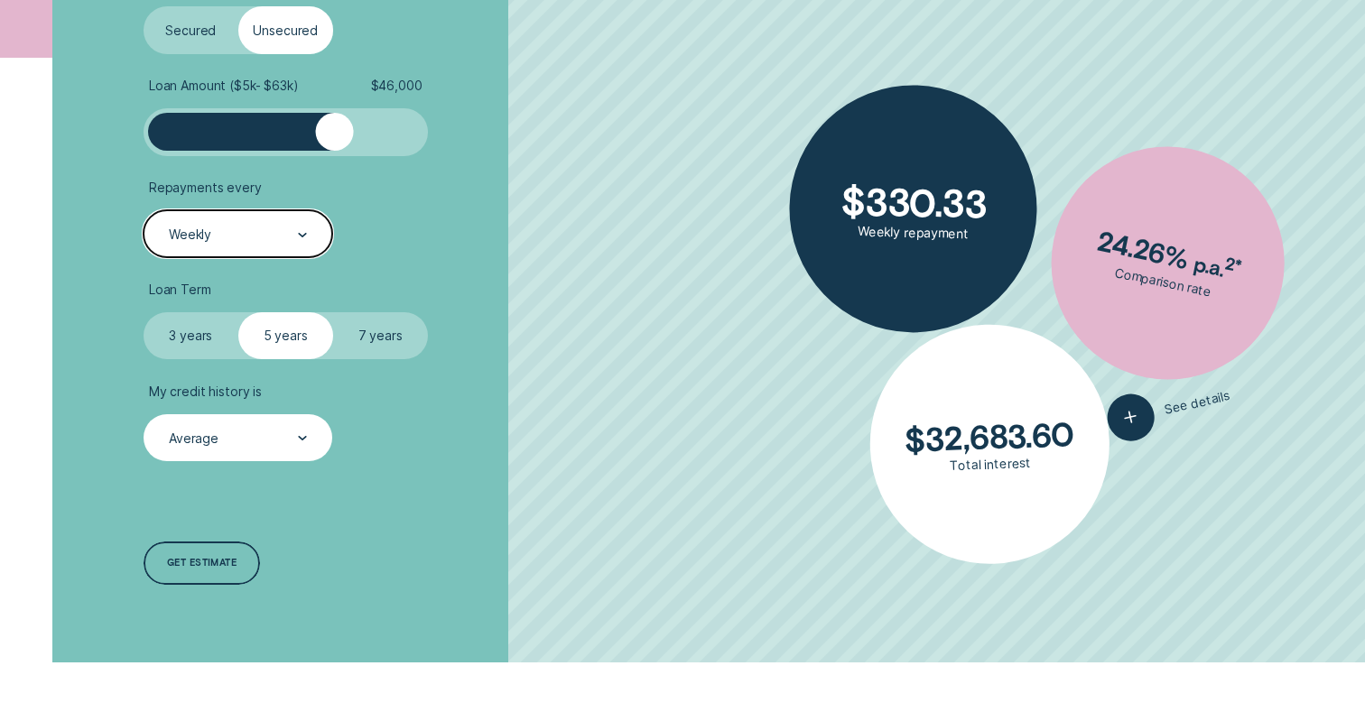
click at [383, 323] on label "7 years" at bounding box center [380, 336] width 95 height 48
click at [333, 312] on input "7 years" at bounding box center [333, 312] width 0 height 0
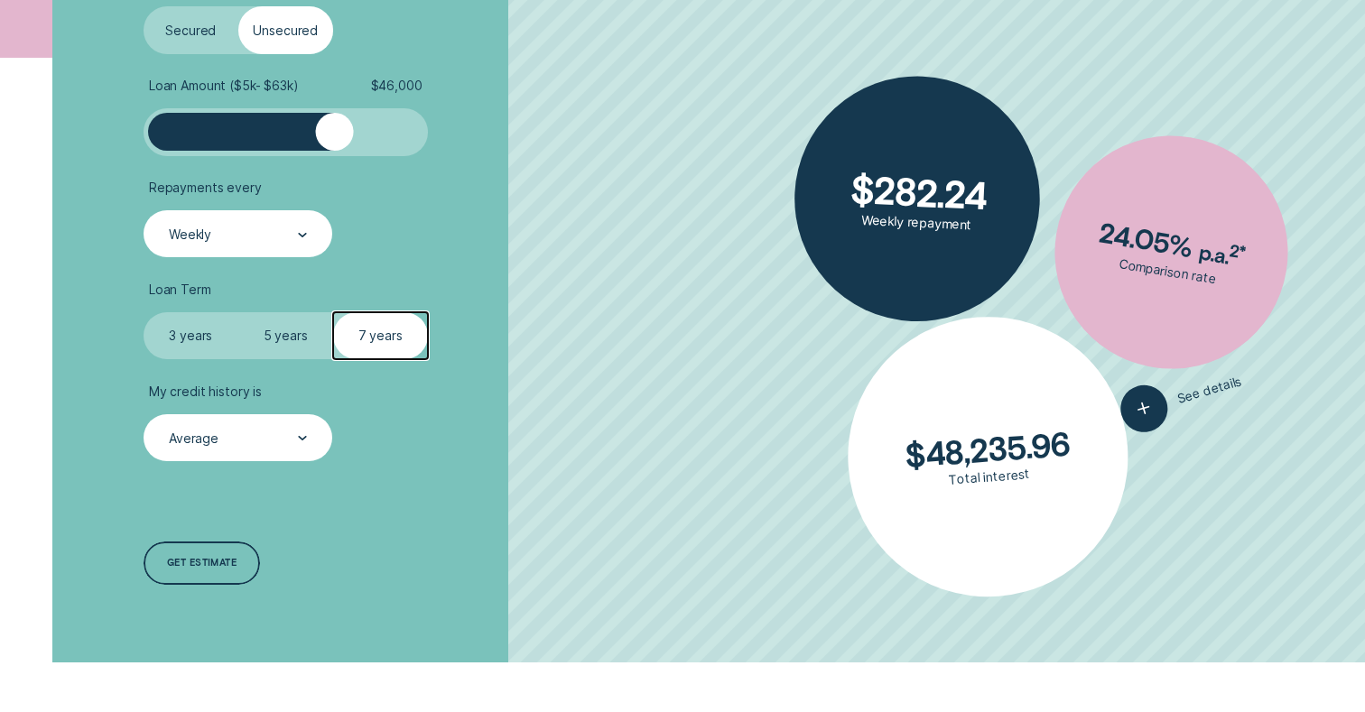
click at [195, 32] on label "Secured" at bounding box center [190, 30] width 95 height 48
click at [143, 6] on input "Secured" at bounding box center [143, 6] width 0 height 0
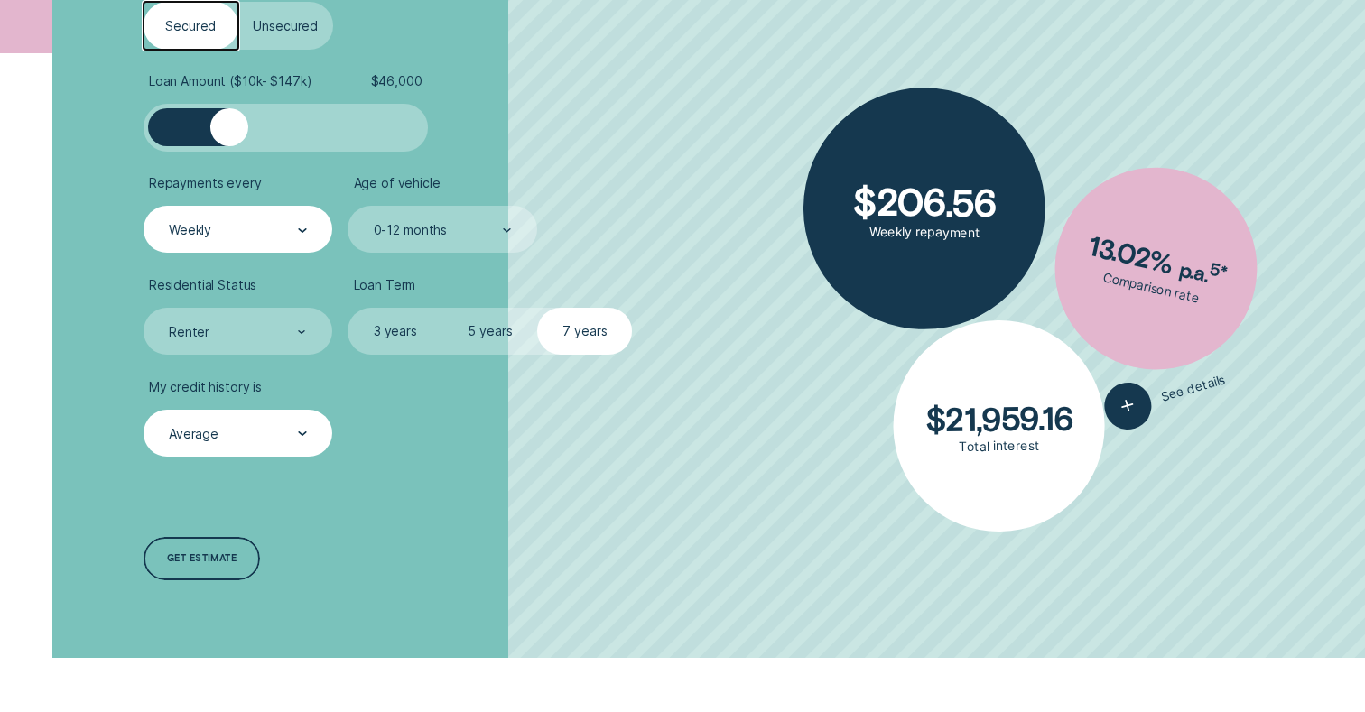
scroll to position [582, 0]
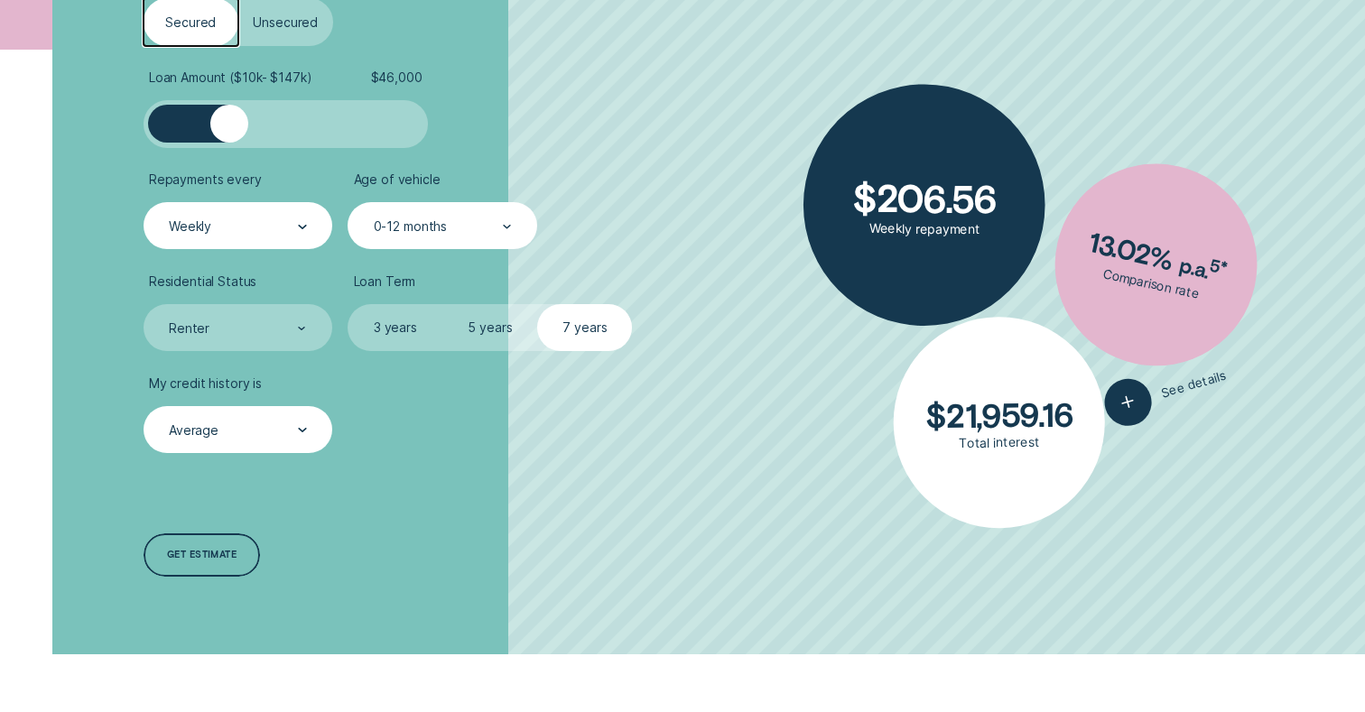
click at [458, 227] on div "0-12 months" at bounding box center [442, 226] width 140 height 18
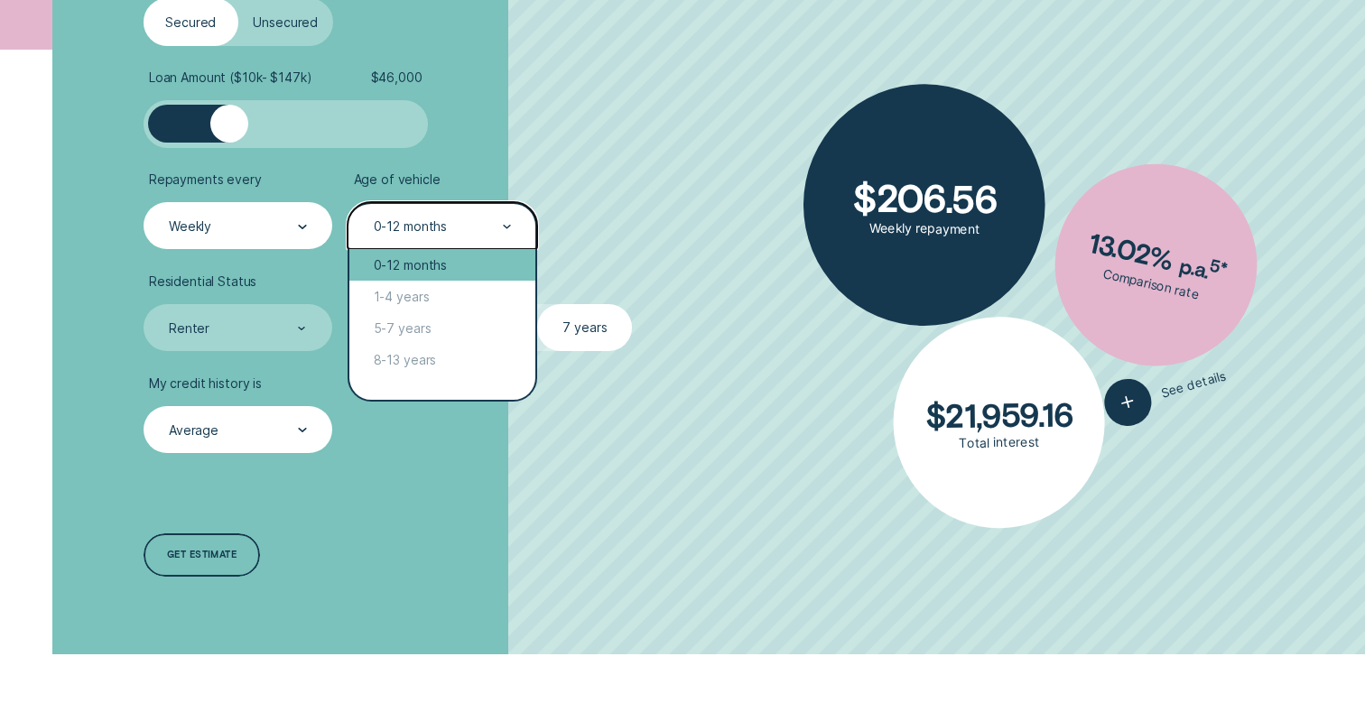
click at [424, 260] on div "0-12 months" at bounding box center [441, 265] width 185 height 32
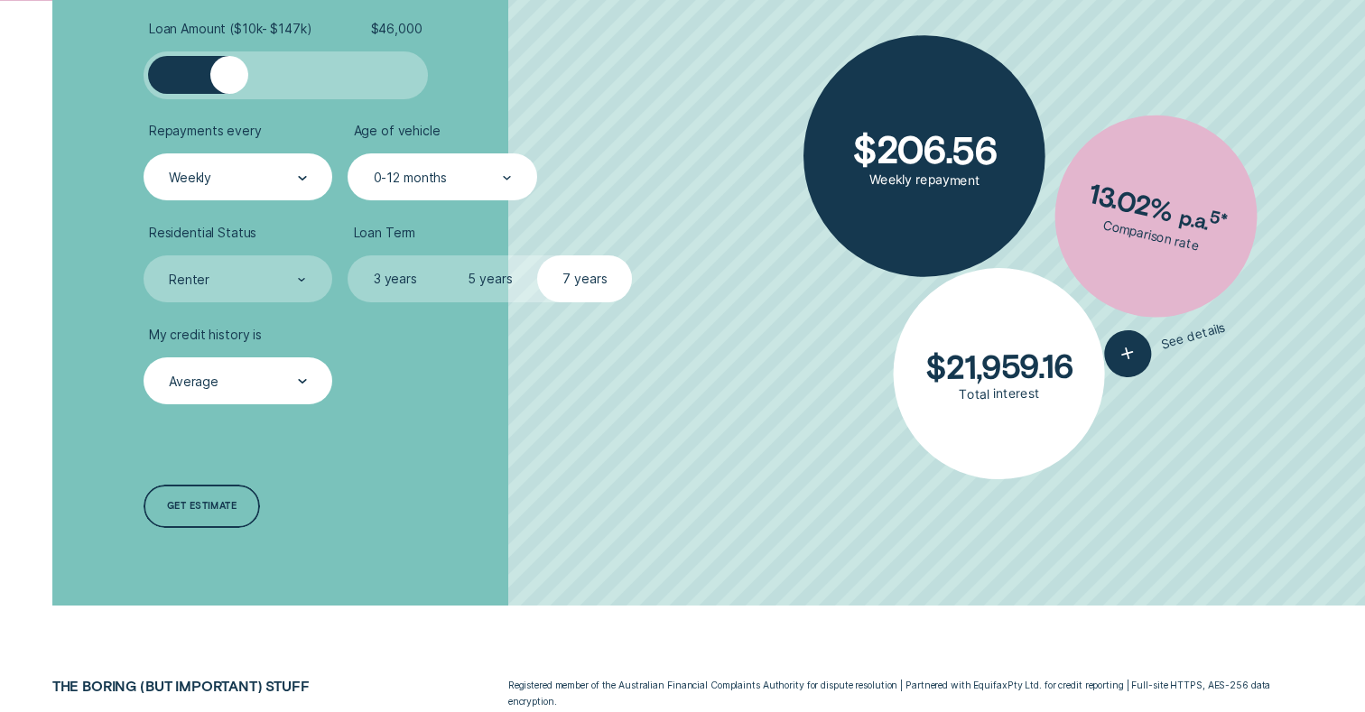
scroll to position [632, 0]
click at [227, 509] on div "Get estimate" at bounding box center [201, 505] width 69 height 8
